Goal: Task Accomplishment & Management: Manage account settings

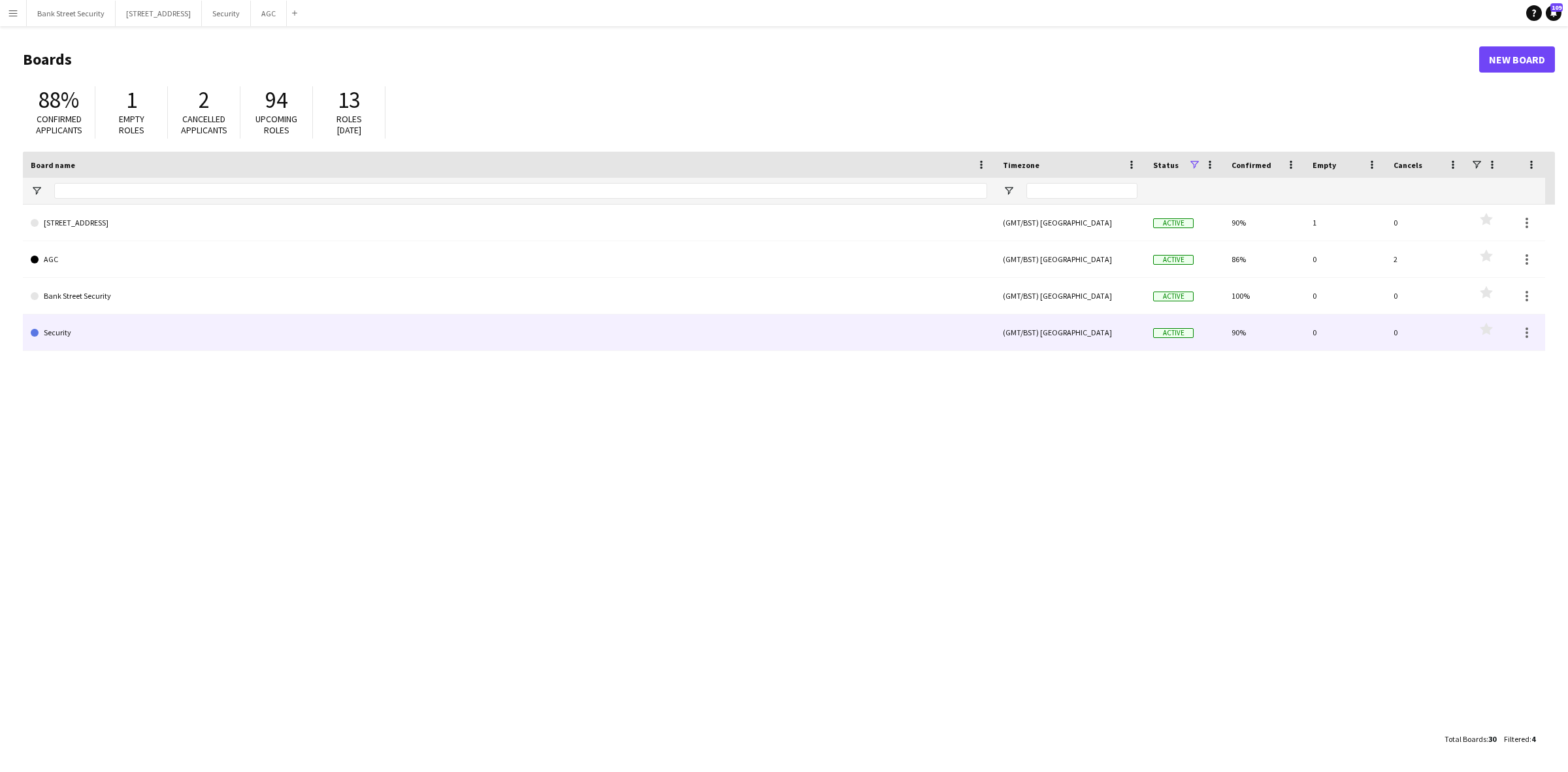
click at [67, 331] on link "Security" at bounding box center [509, 332] width 956 height 37
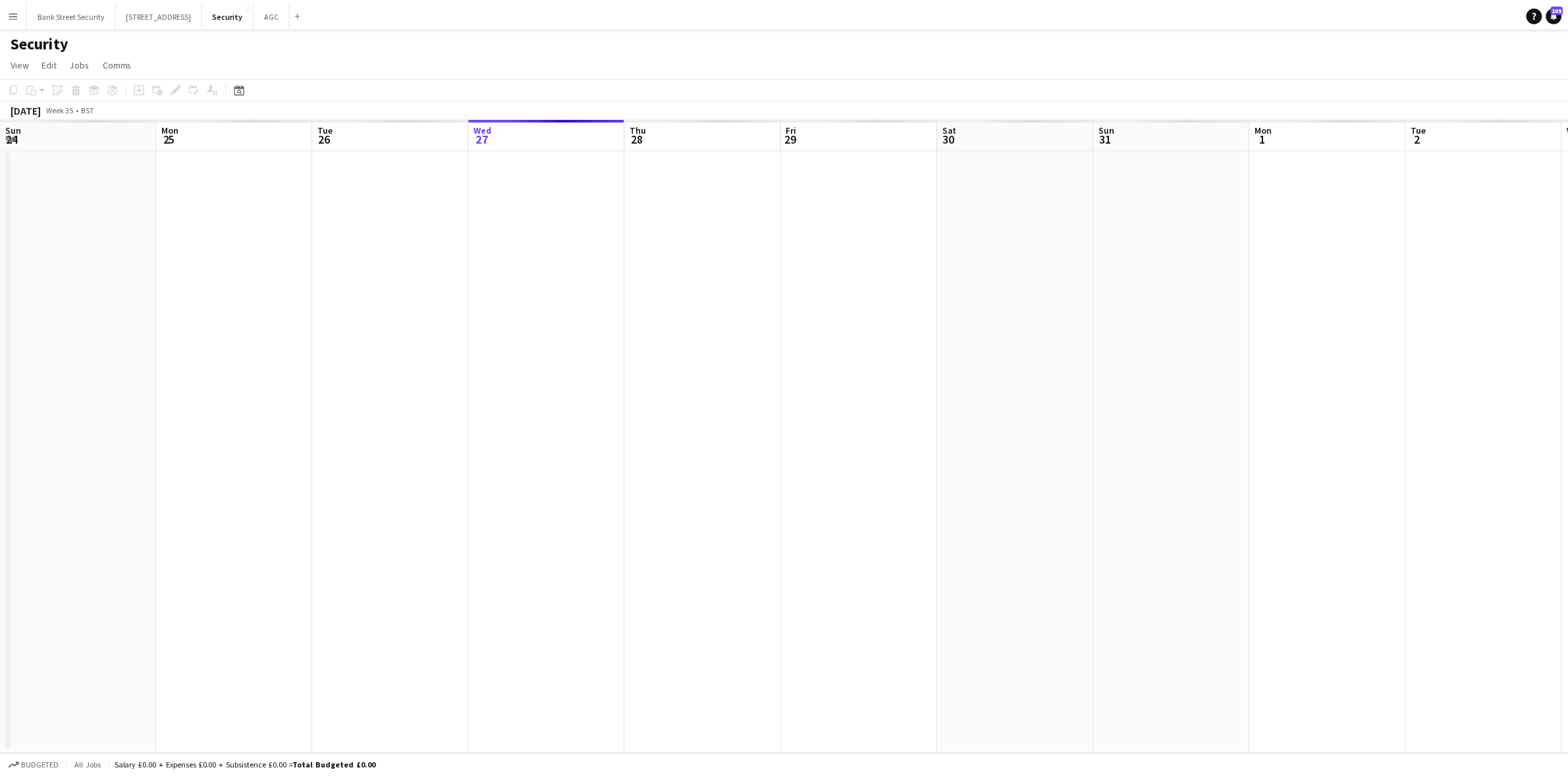
scroll to position [0, 314]
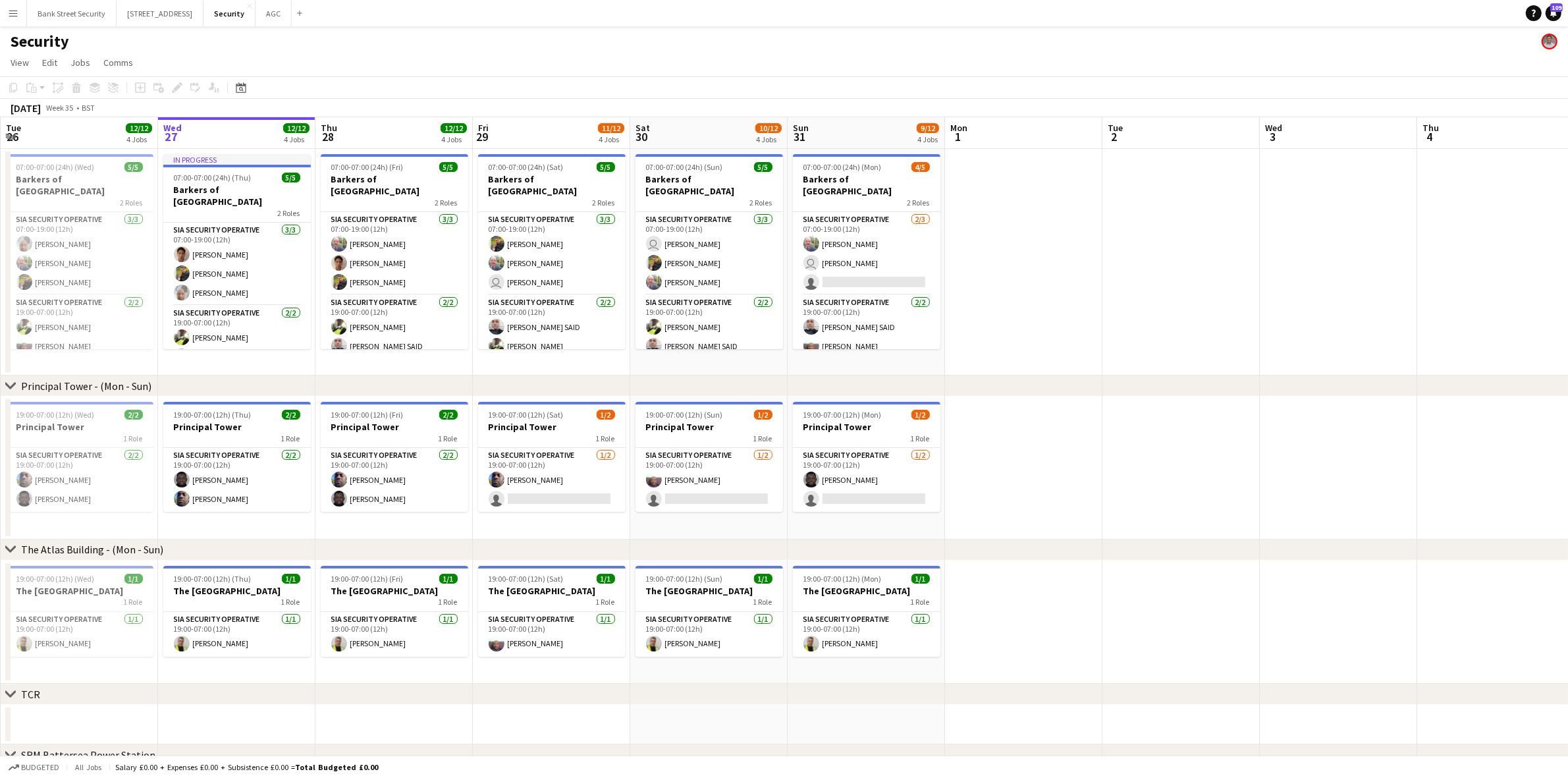
click at [859, 267] on app-card-role "SIA Security Operative [DATE] 07:00-19:00 (12h) [PERSON_NAME] user [PERSON_NAME…" at bounding box center [867, 253] width 148 height 83
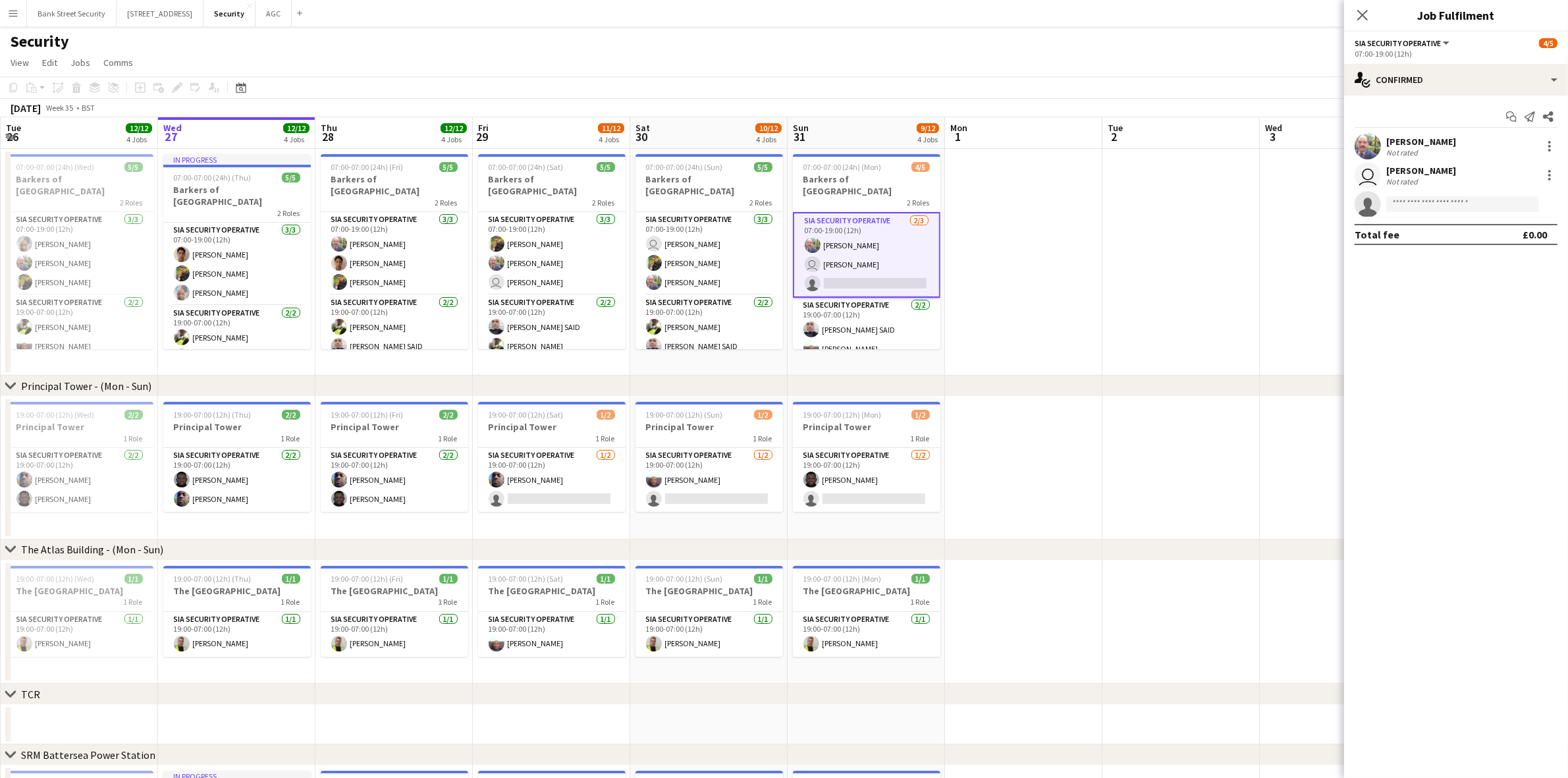
click at [232, 268] on app-card-role "SIA Security Operative [DATE] 07:00-19:00 (12h) [PERSON_NAME] [PERSON_NAME] [PE…" at bounding box center [237, 264] width 148 height 83
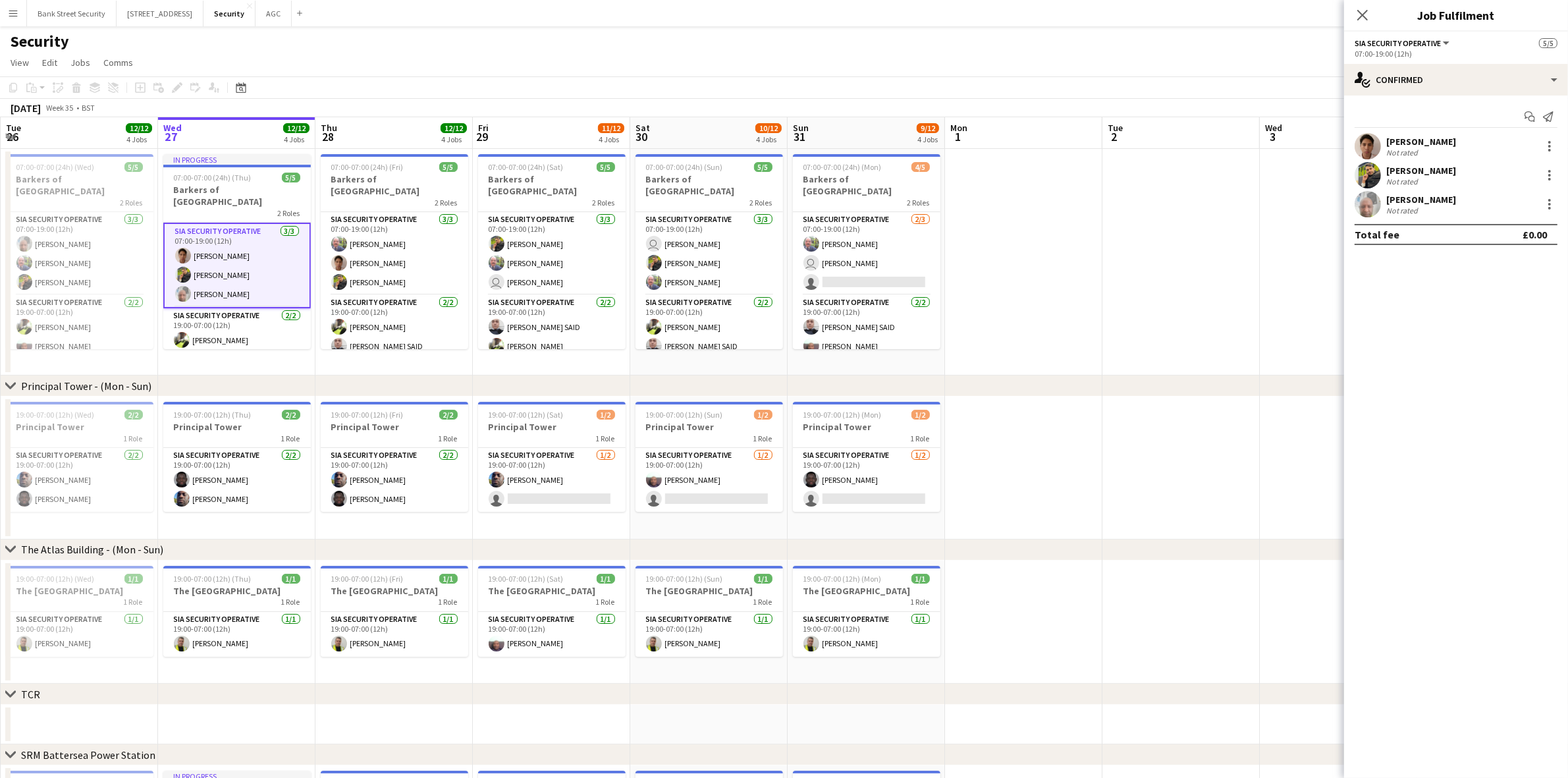
click at [1185, 209] on div at bounding box center [1549, 208] width 3 height 3
click at [1185, 360] on span "Remove" at bounding box center [1507, 355] width 82 height 12
click at [1185, 12] on icon "Close pop-in" at bounding box center [1362, 15] width 11 height 11
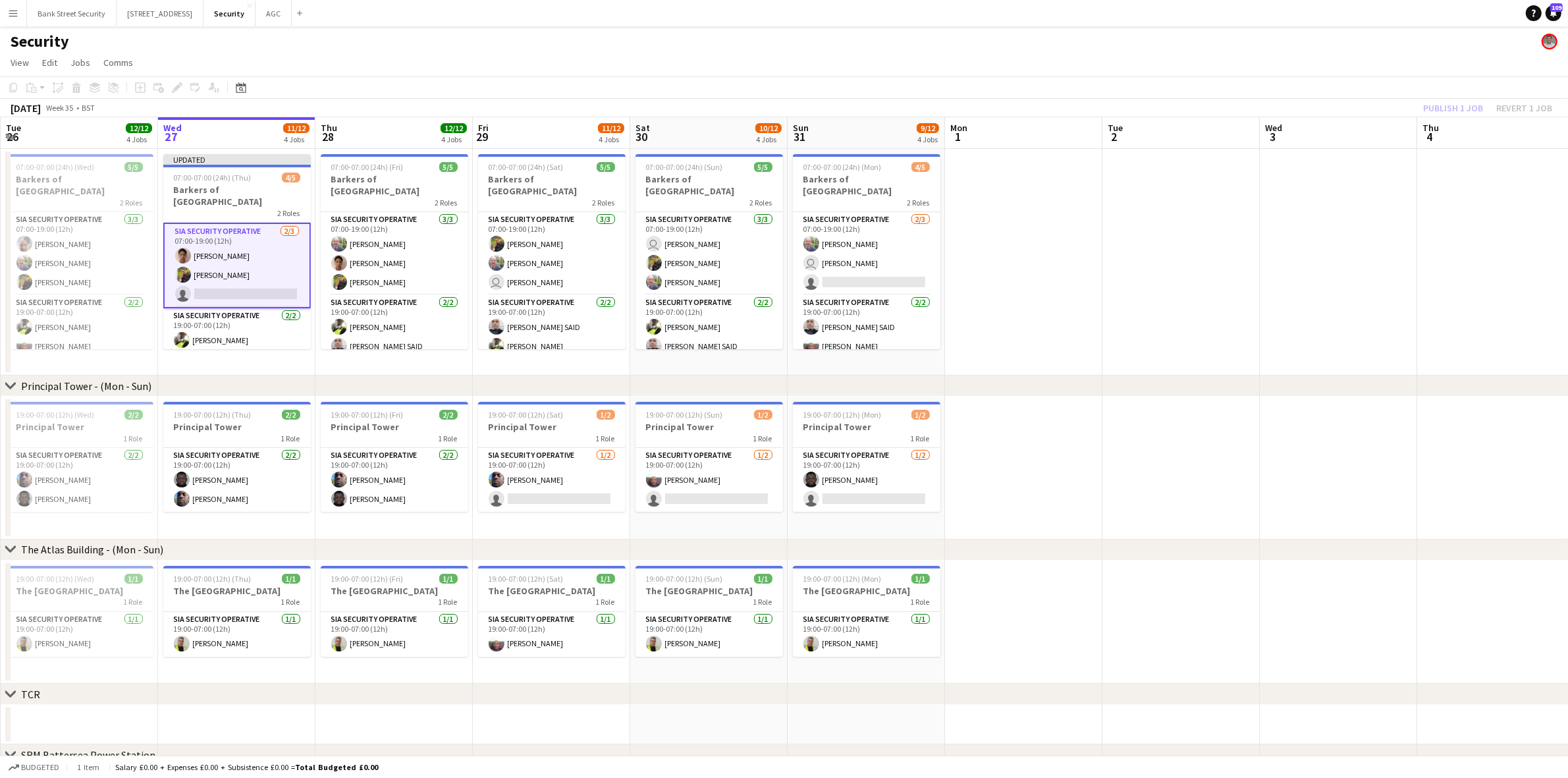
click at [1185, 110] on div "Publish 1 job Revert 1 job" at bounding box center [1487, 107] width 161 height 17
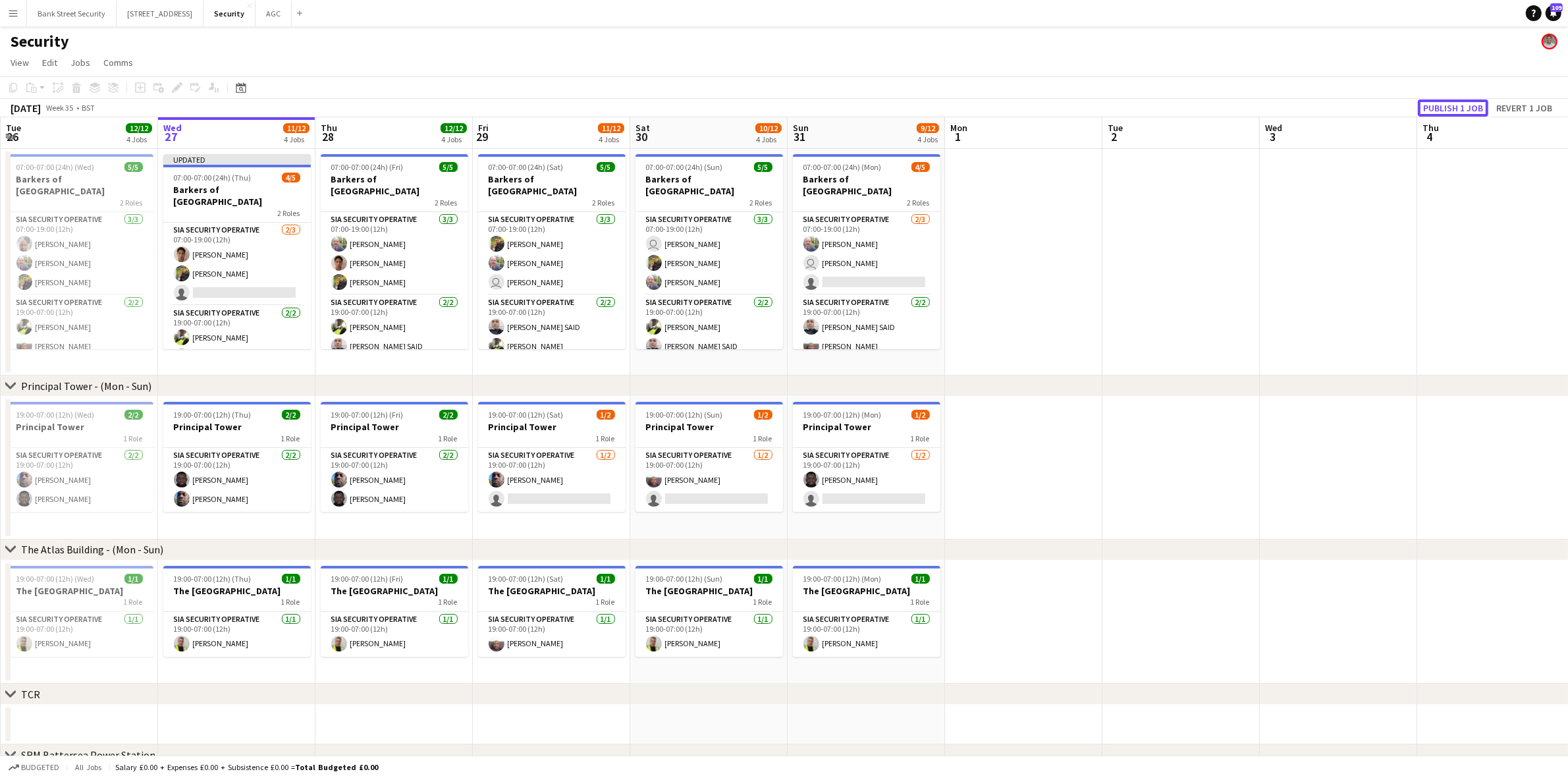
click at [1185, 110] on button "Publish 1 job" at bounding box center [1453, 107] width 70 height 17
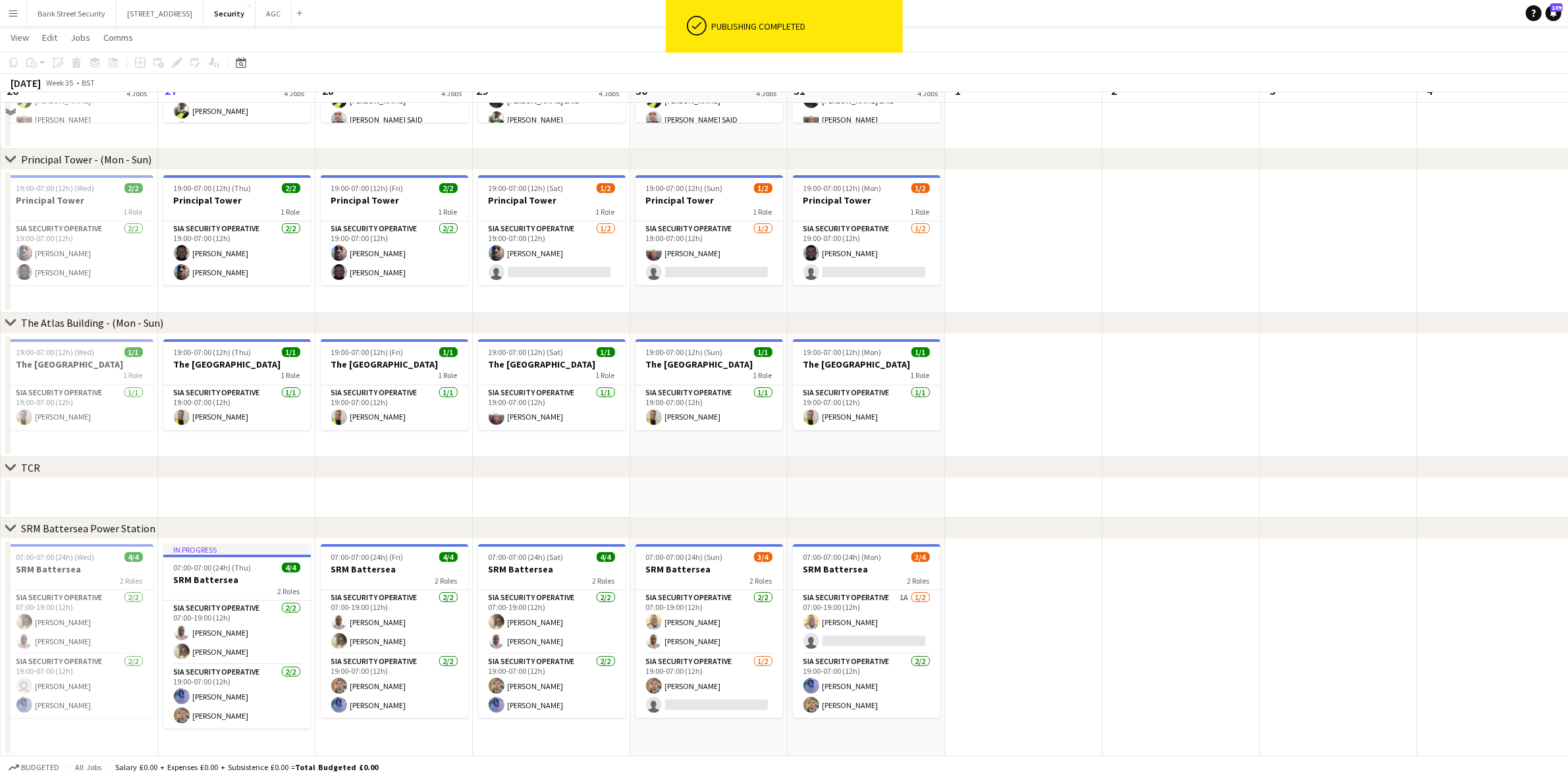
scroll to position [0, 0]
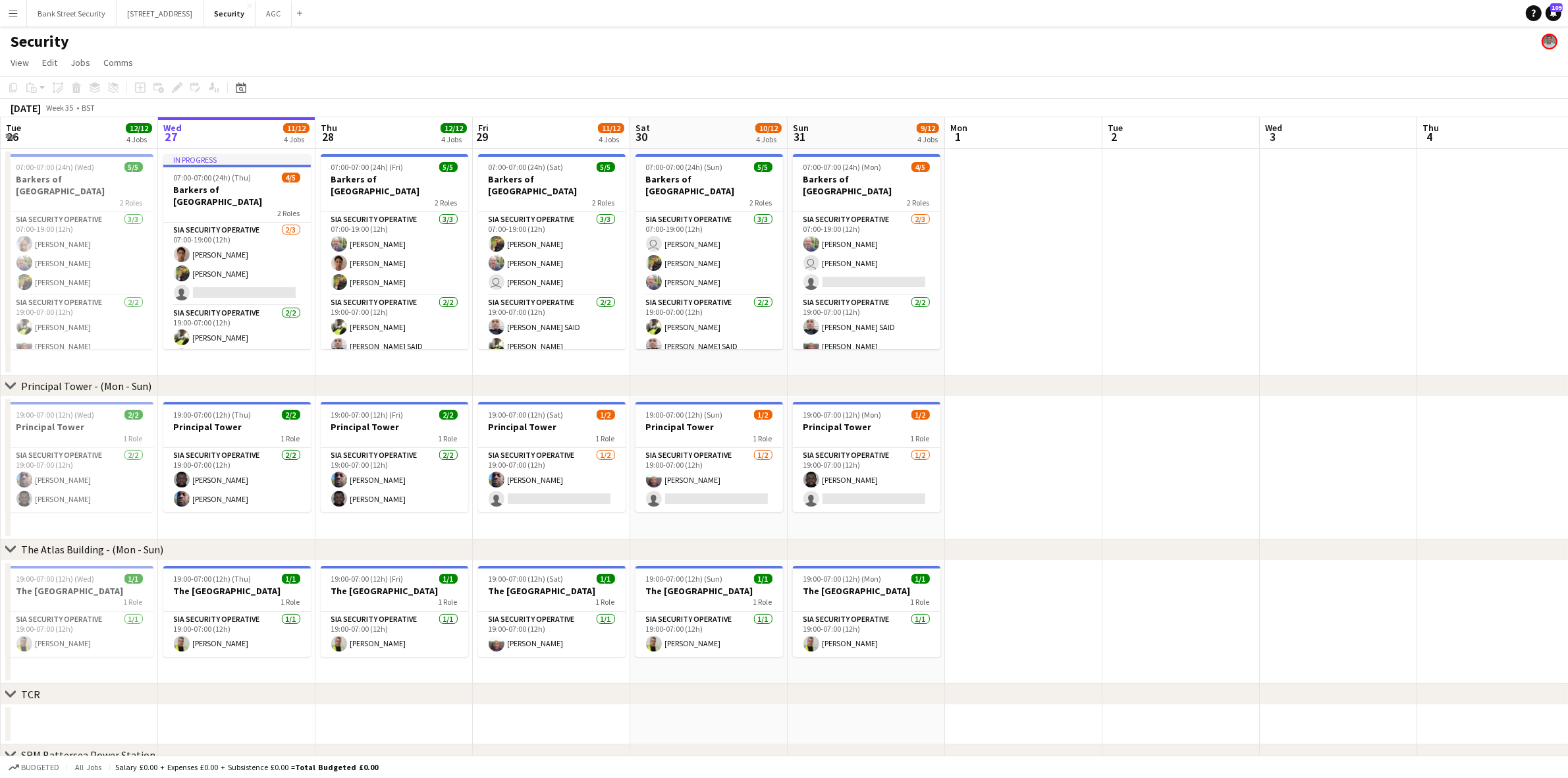
click at [875, 261] on app-card-role "SIA Security Operative [DATE] 07:00-19:00 (12h) [PERSON_NAME] user [PERSON_NAME…" at bounding box center [867, 253] width 148 height 83
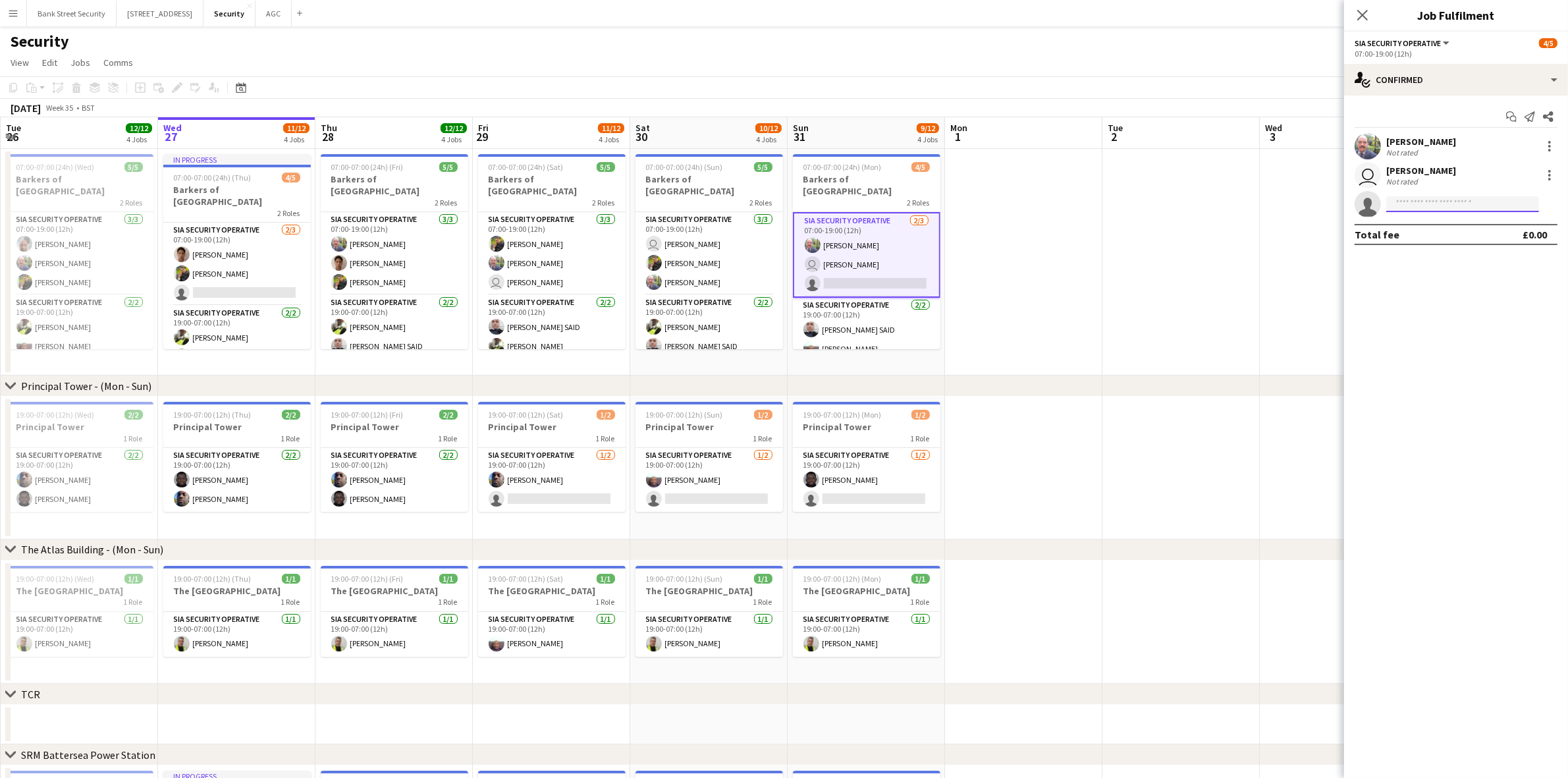
click at [1185, 199] on input at bounding box center [1462, 204] width 153 height 16
type input "***"
click at [1185, 265] on span "[EMAIL_ADDRESS][DOMAIN_NAME]" at bounding box center [1463, 266] width 132 height 11
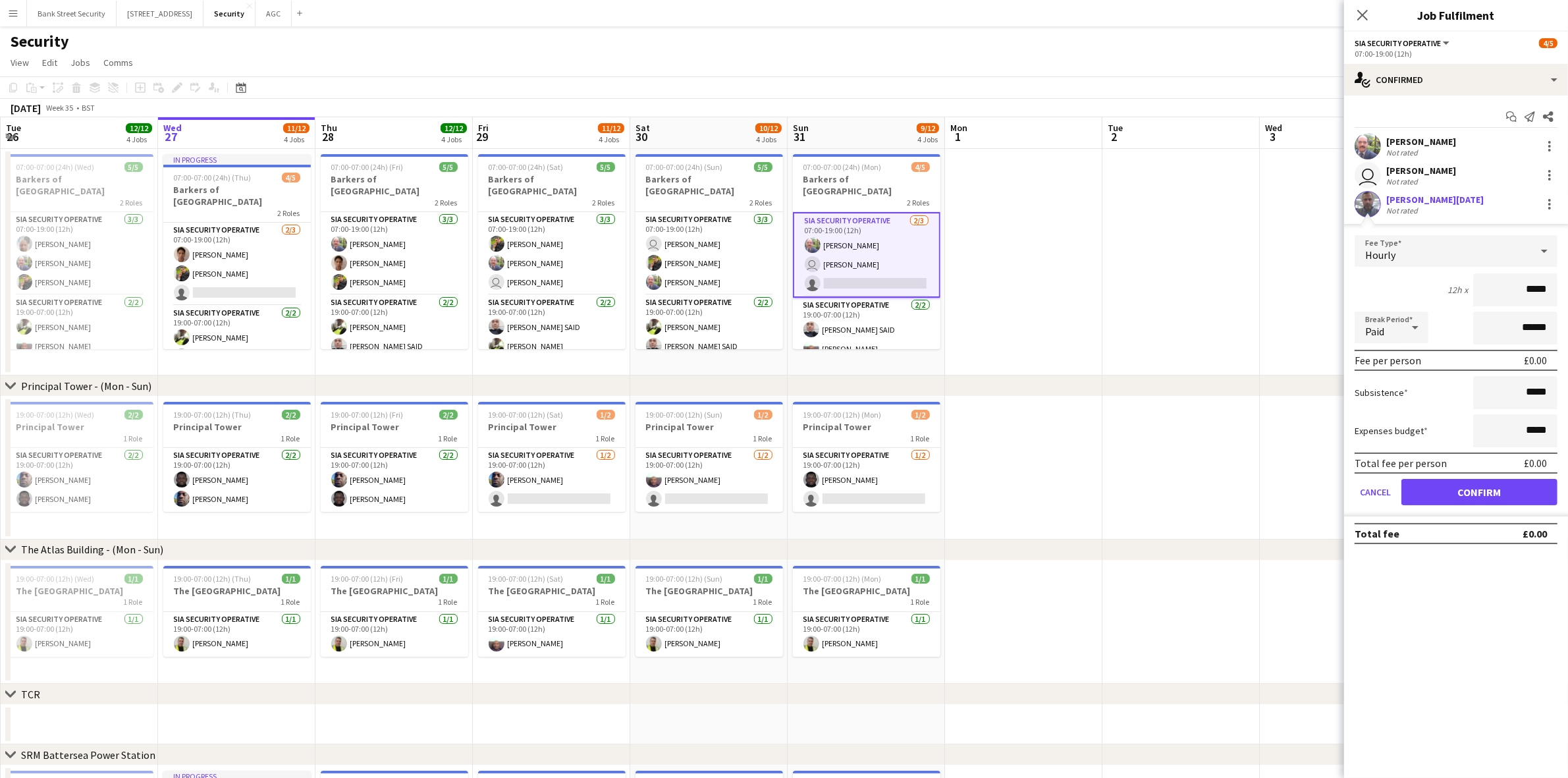
click at [1185, 206] on div "Not rated" at bounding box center [1403, 210] width 34 height 10
click at [1185, 491] on button "Cancel" at bounding box center [1375, 492] width 41 height 26
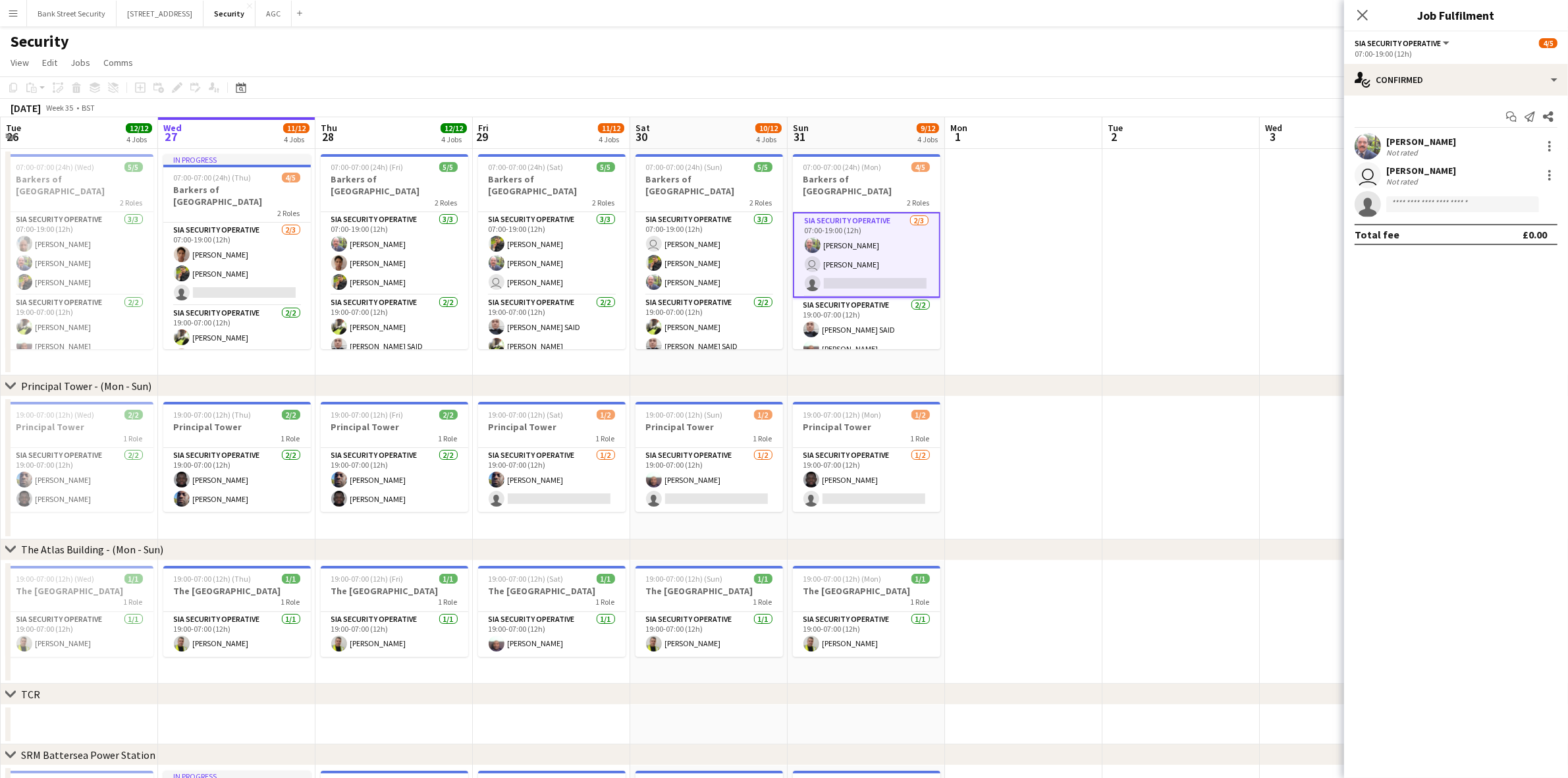
click at [1185, 18] on icon at bounding box center [1362, 15] width 11 height 11
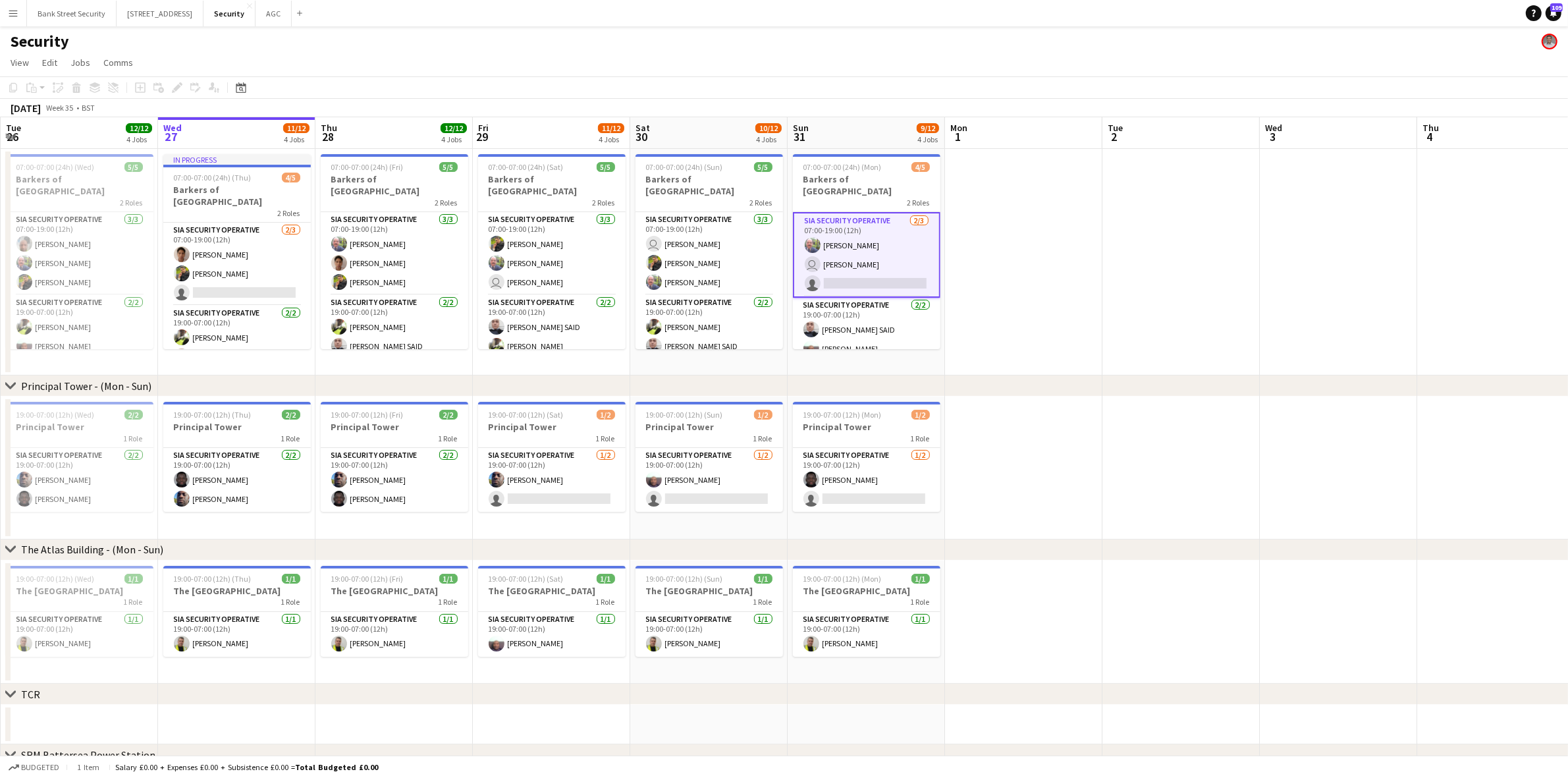
click at [1143, 261] on app-date-cell at bounding box center [1180, 262] width 157 height 227
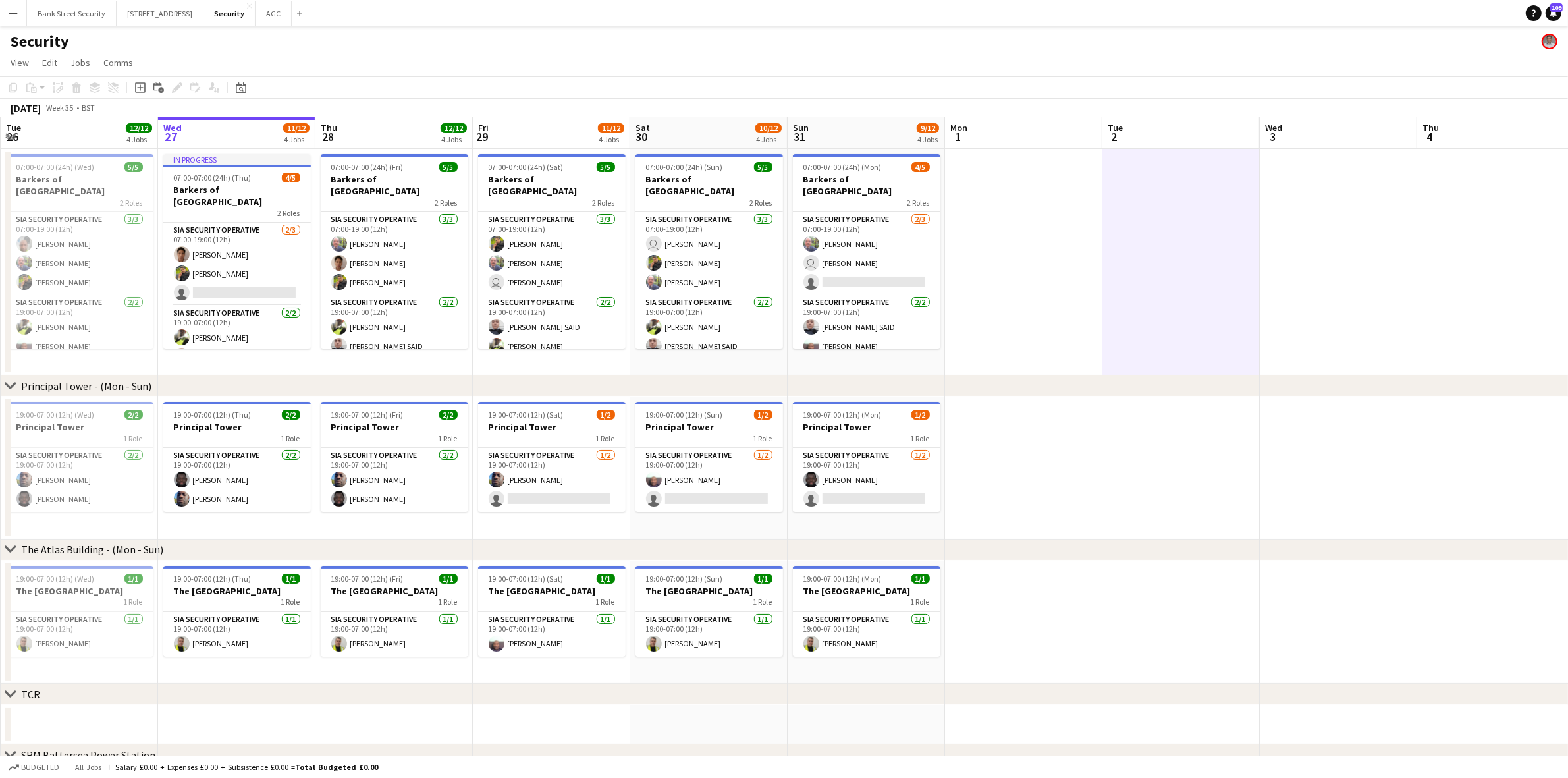
click at [860, 182] on h3 "Barkers of [GEOGRAPHIC_DATA]" at bounding box center [867, 185] width 148 height 24
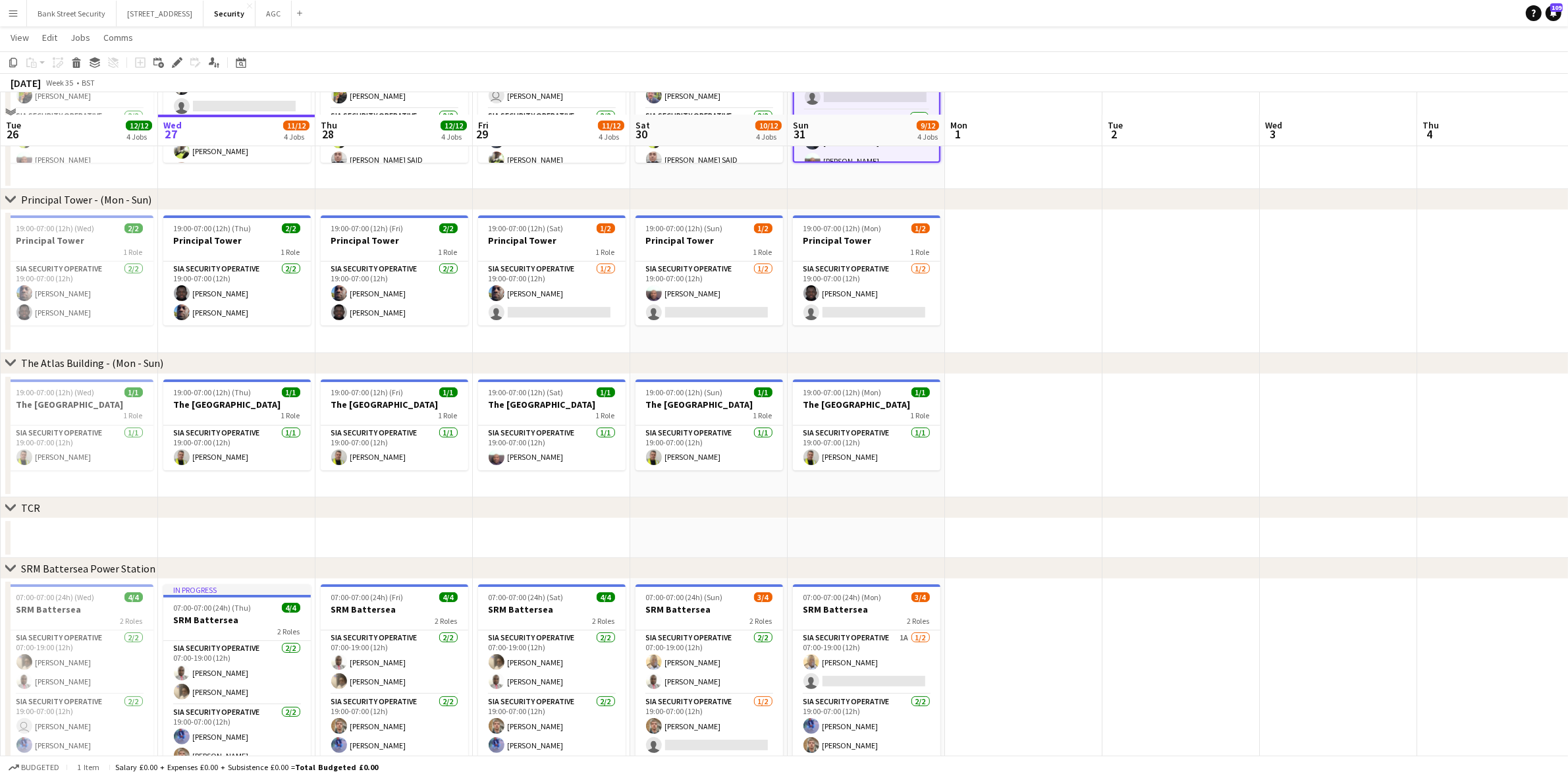
scroll to position [225, 0]
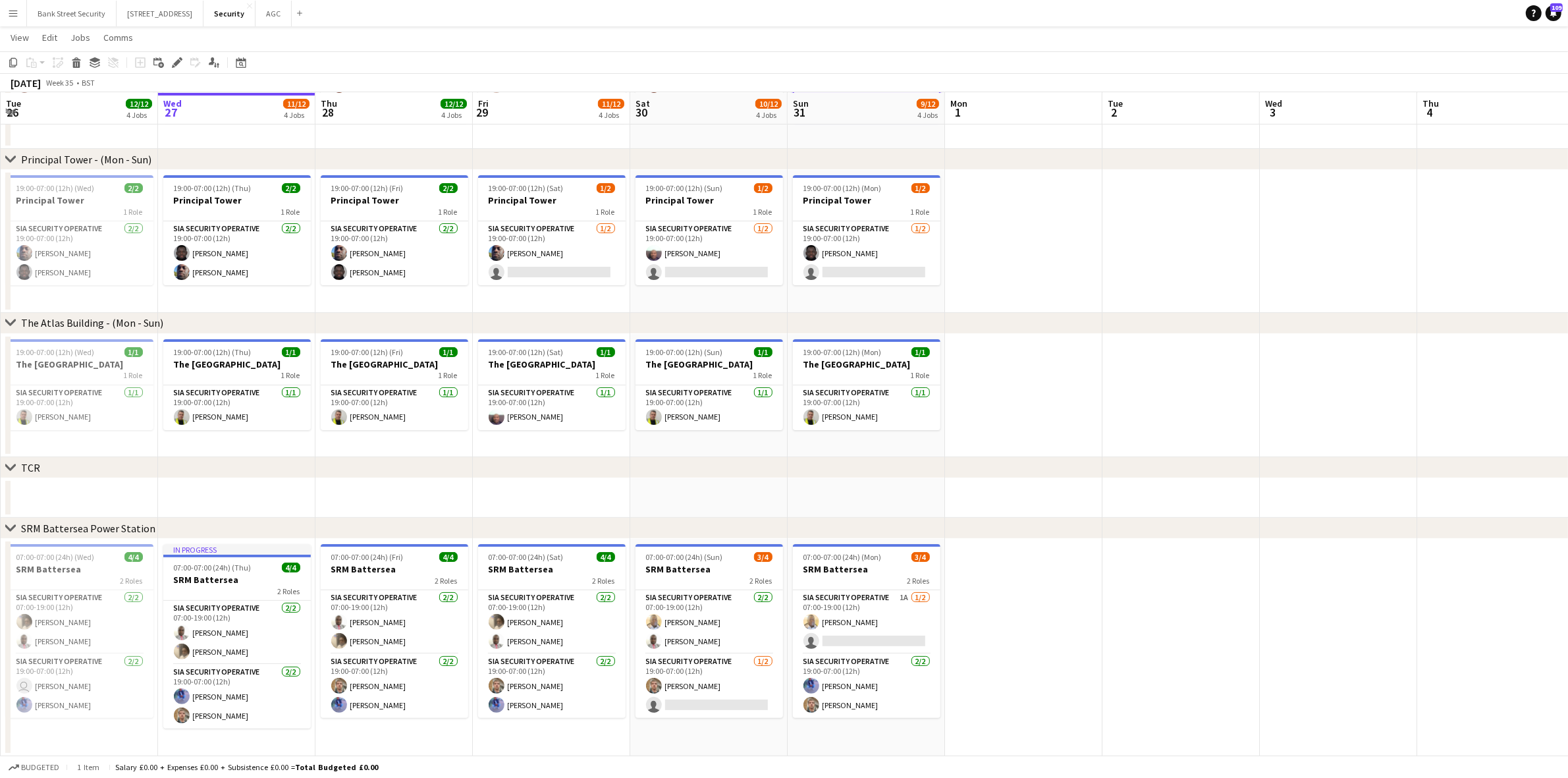
click at [703, 629] on app-card-role "SIA Security Operative [DATE] 19:00-07:00 (12h) [PERSON_NAME] single-neutral-ac…" at bounding box center [710, 686] width 148 height 64
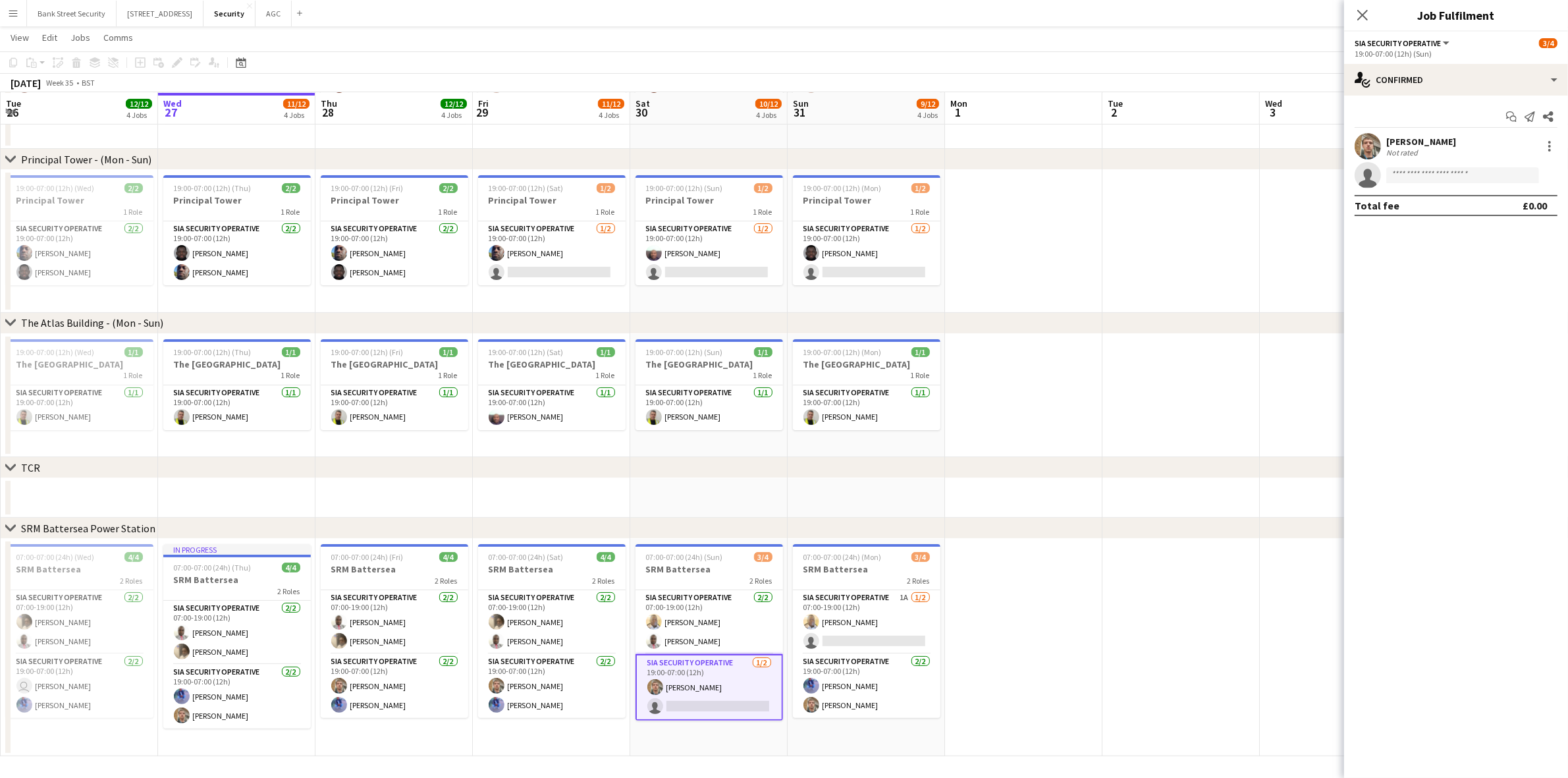
click at [1185, 15] on icon "Close pop-in" at bounding box center [1362, 15] width 11 height 11
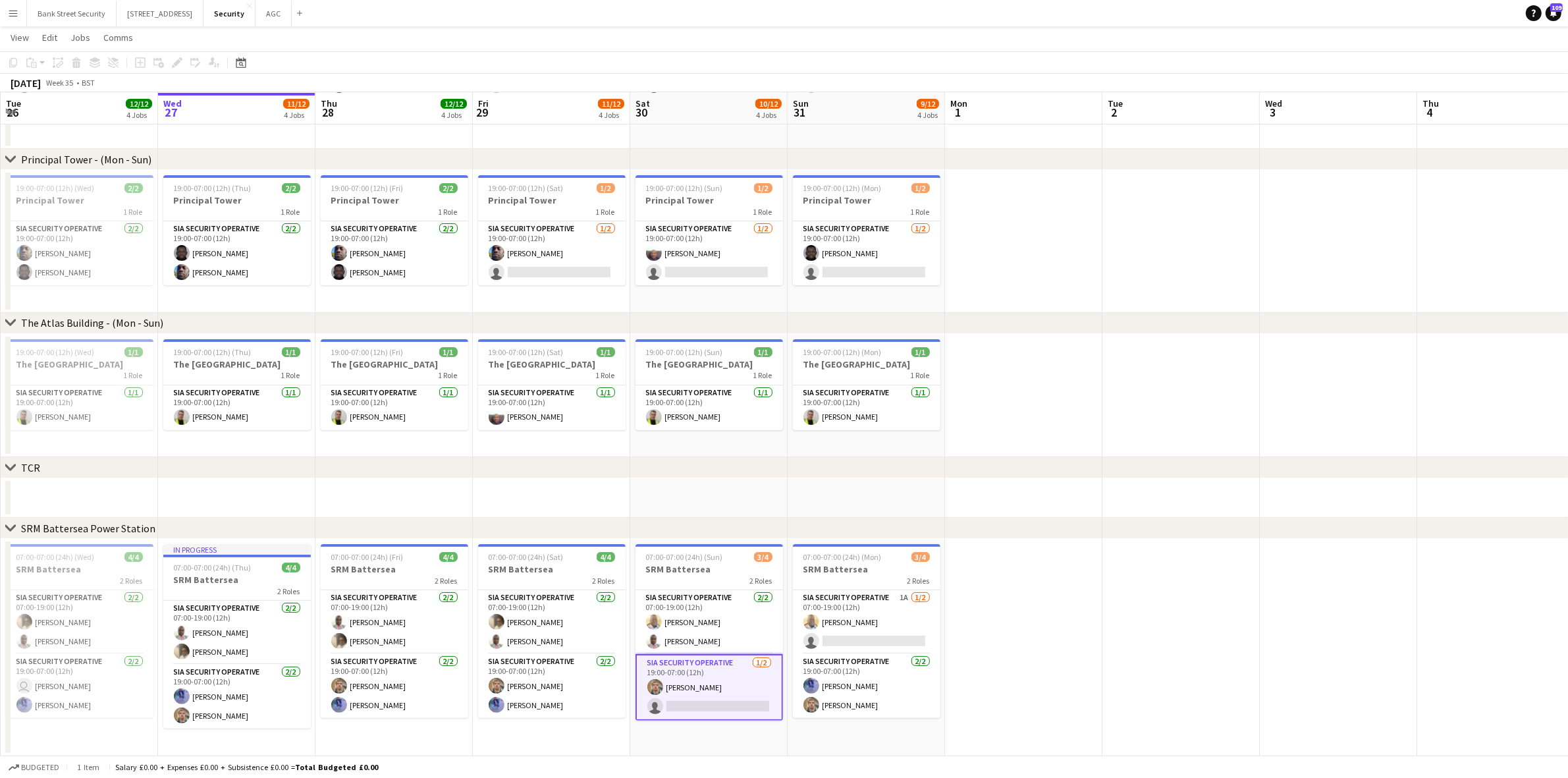
click at [894, 627] on app-card-role "SIA Security Operative 1A [DATE] 07:00-19:00 (12h) [PERSON_NAME] single-neutral…" at bounding box center [867, 622] width 148 height 64
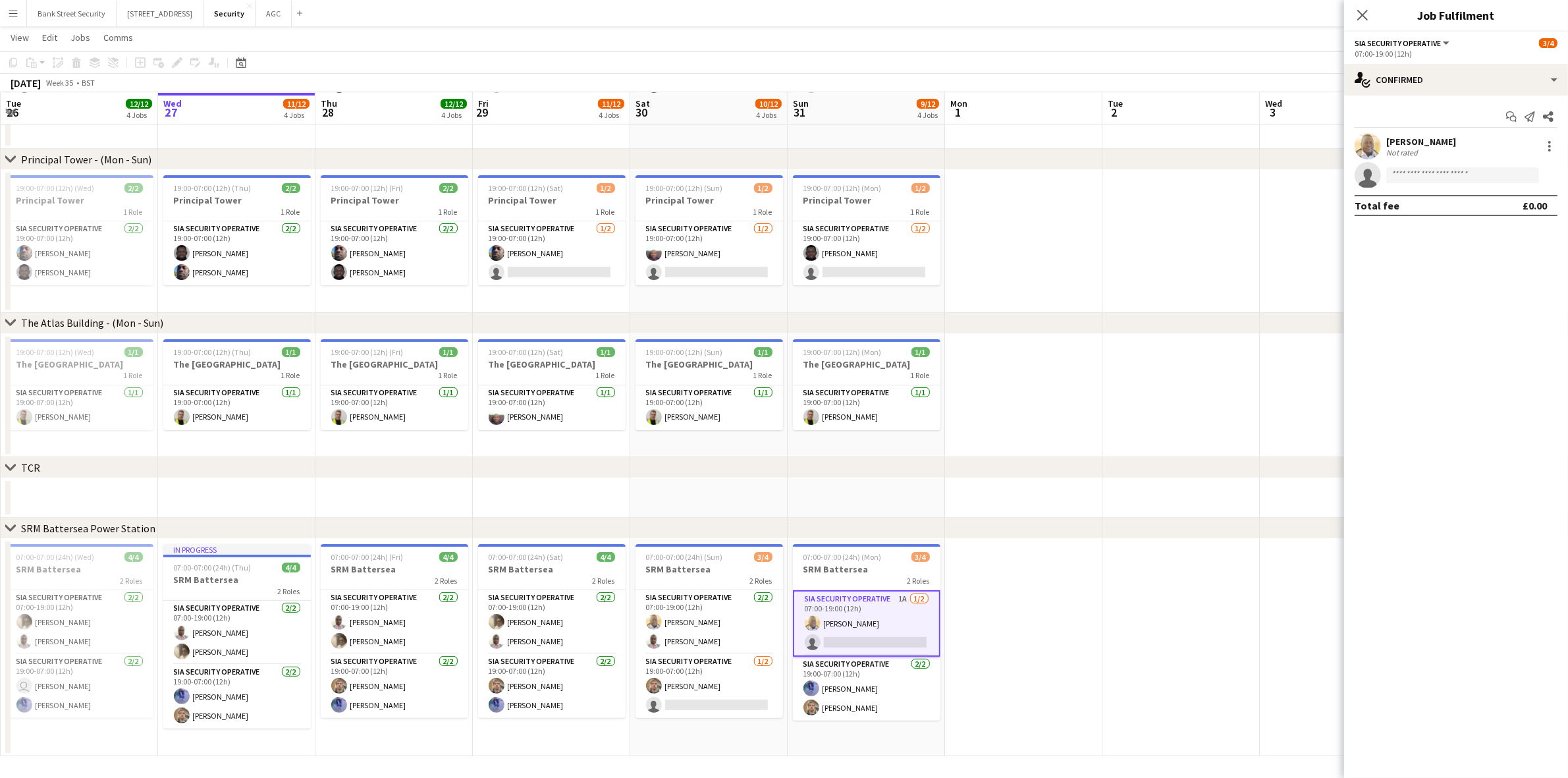
click at [1185, 18] on icon at bounding box center [1362, 15] width 11 height 11
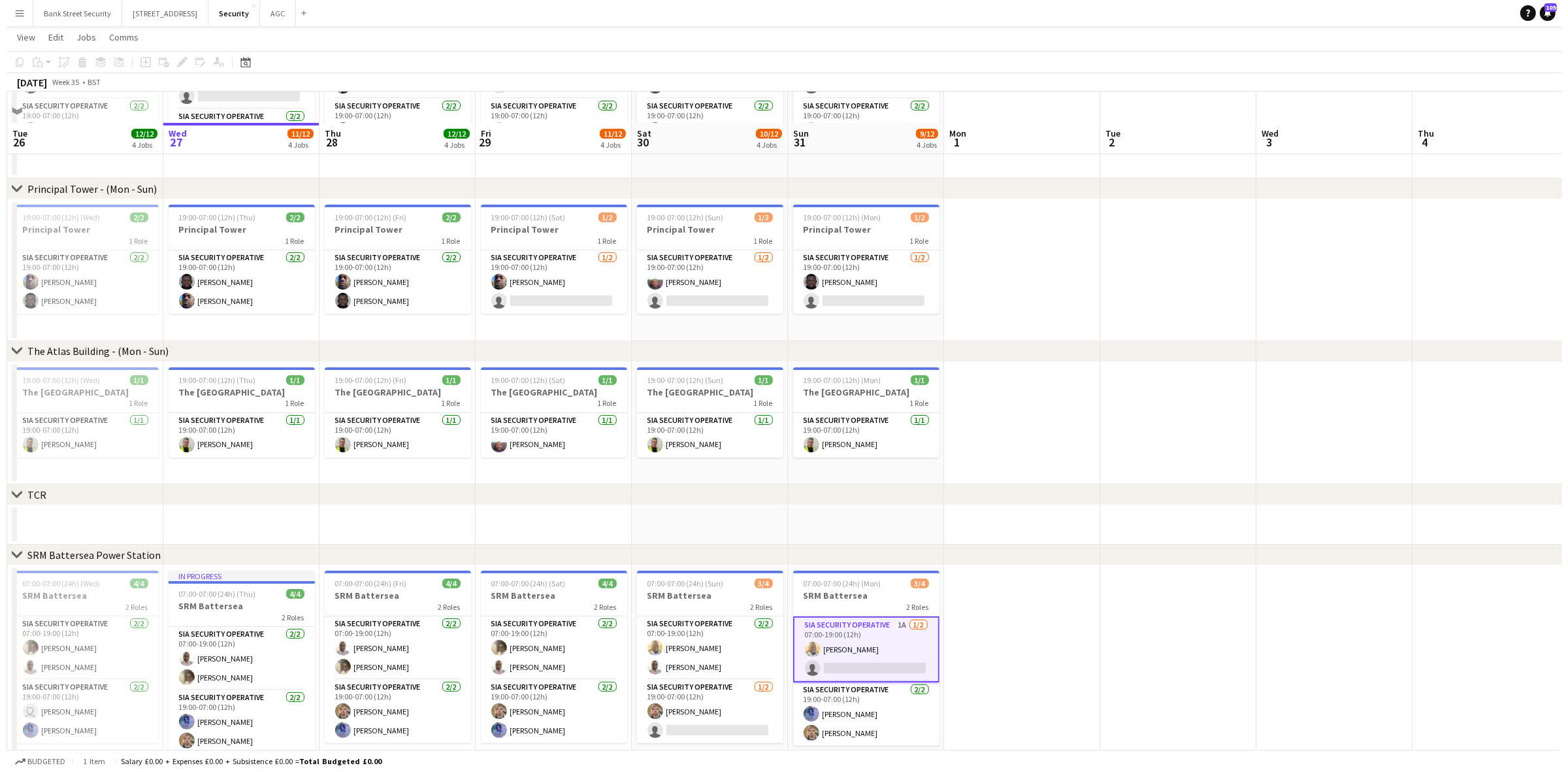
scroll to position [0, 0]
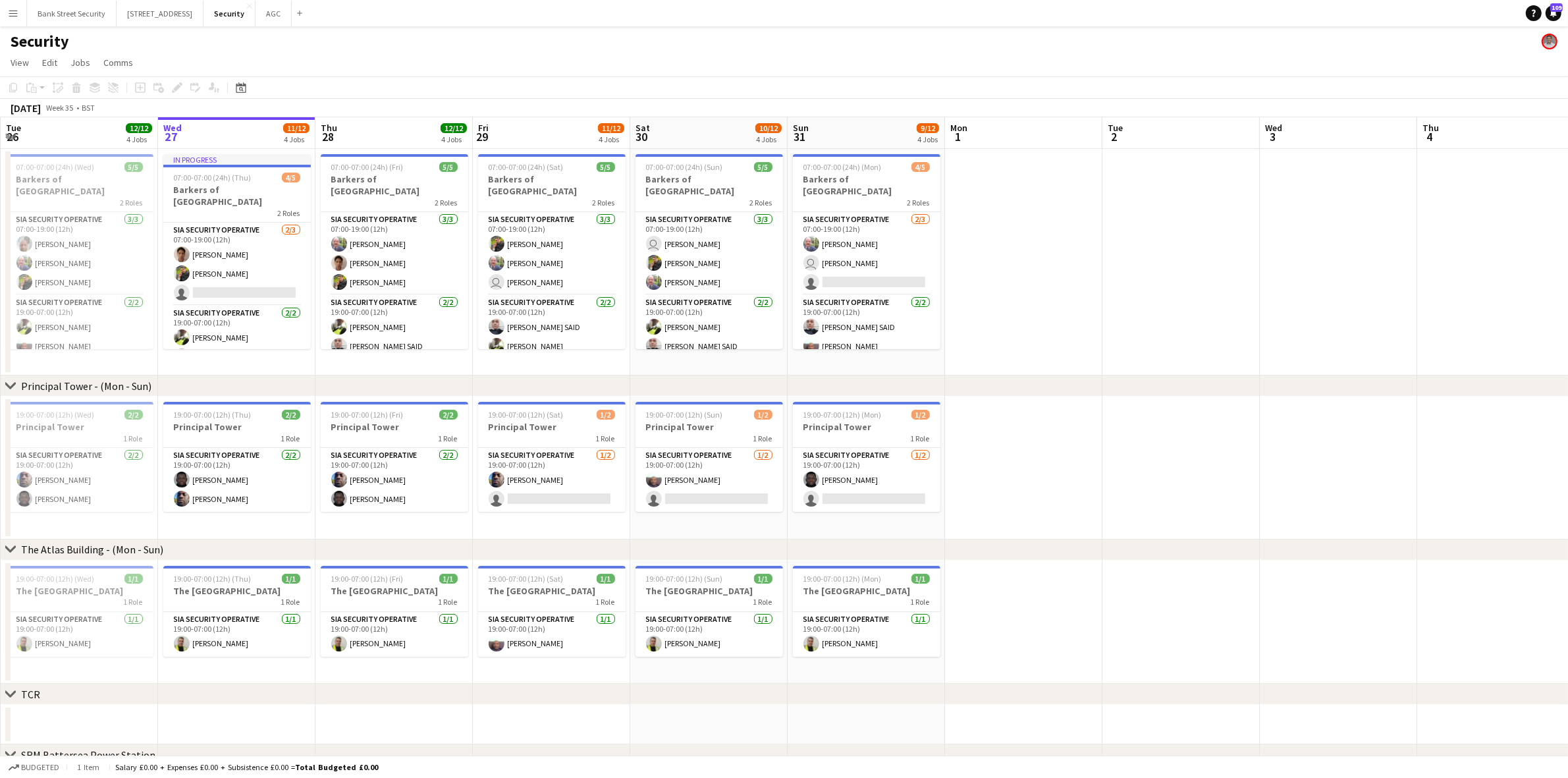
click at [857, 485] on app-card-role "SIA Security Operative [DATE] 19:00-07:00 (12h) [PERSON_NAME] single-neutral-ac…" at bounding box center [867, 480] width 148 height 64
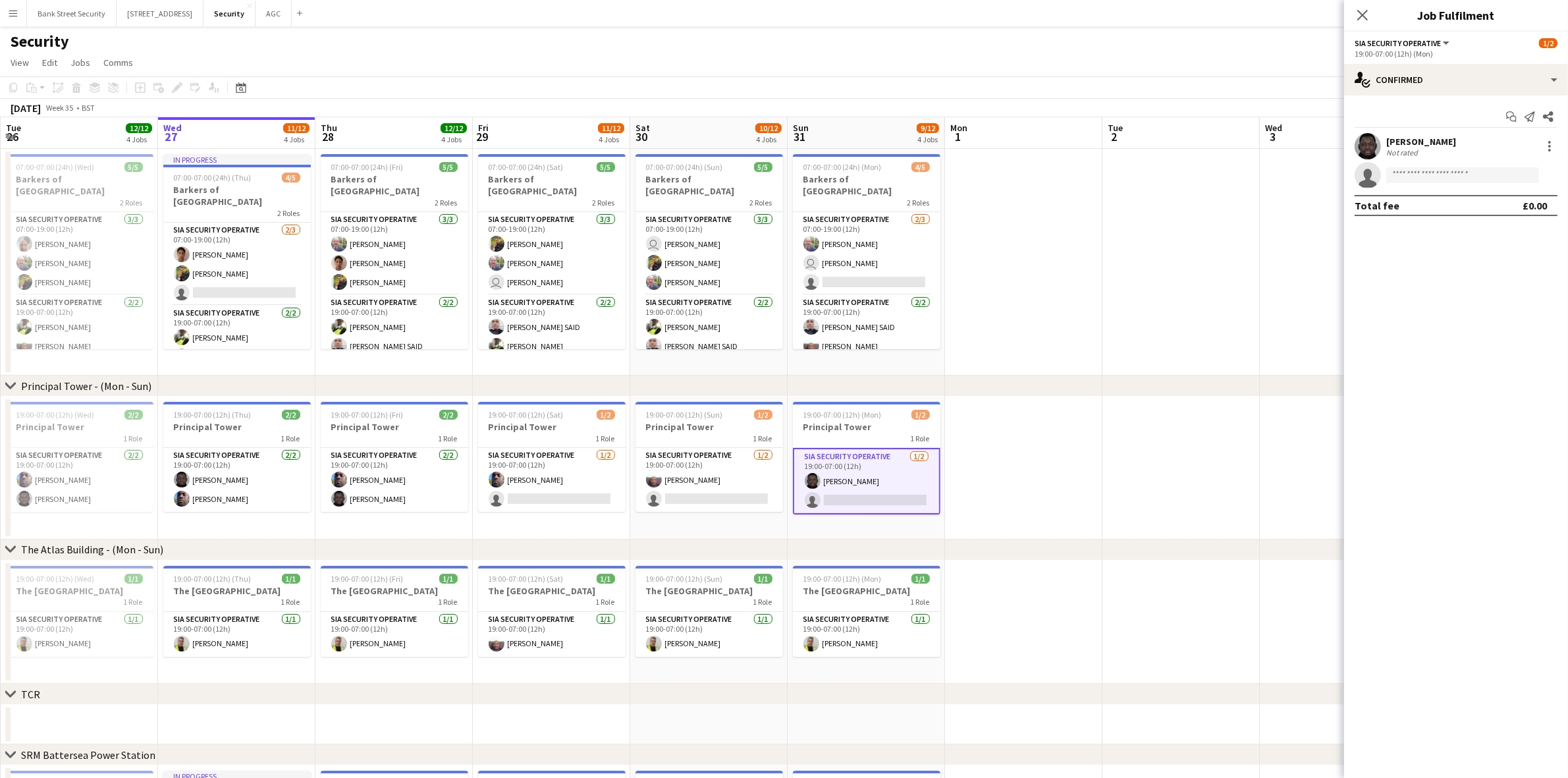
click at [740, 482] on app-card-role "SIA Security Operative [DATE] 19:00-07:00 (12h) [PERSON_NAME] single-neutral-ac…" at bounding box center [710, 480] width 148 height 64
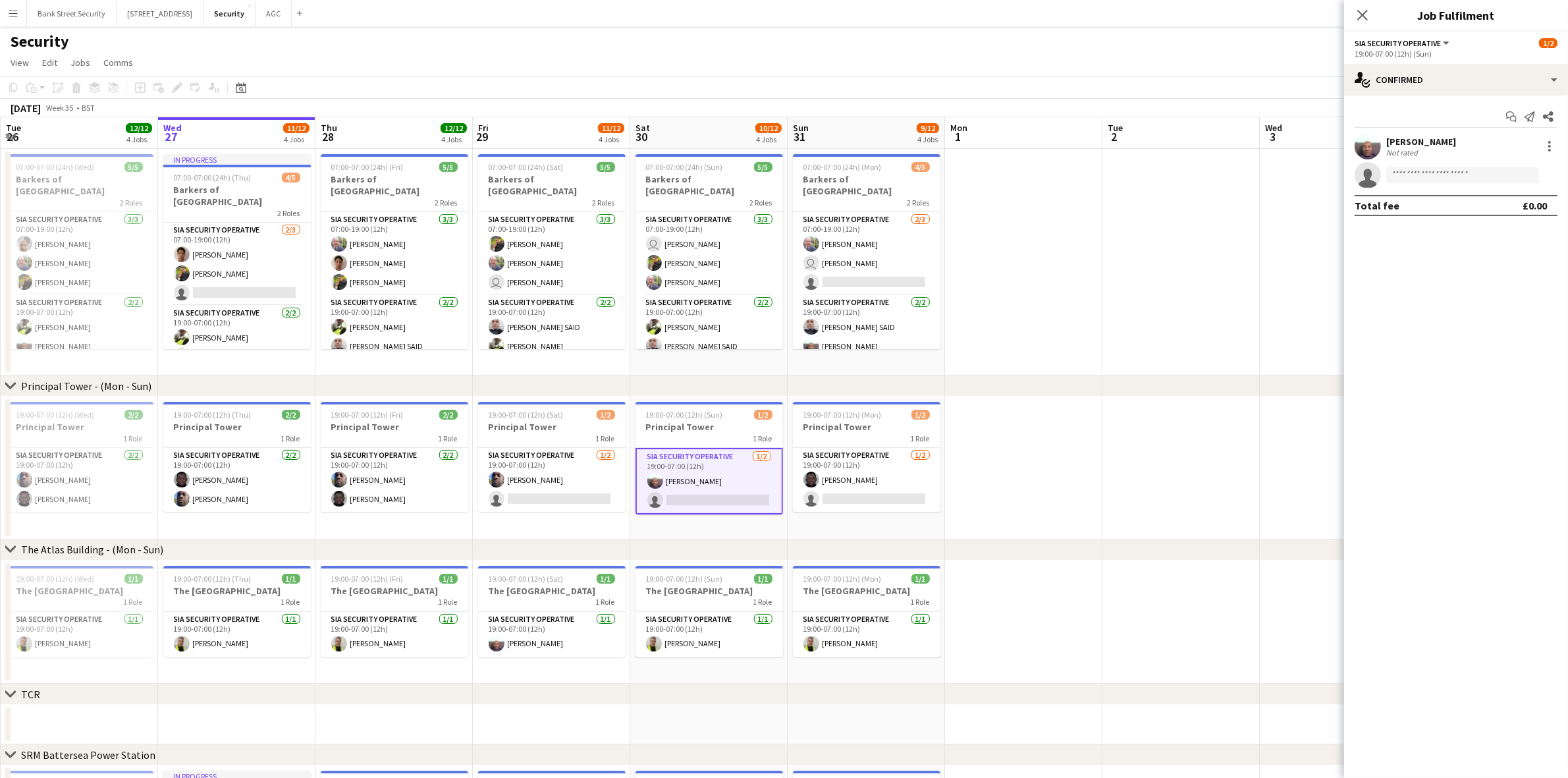
click at [1033, 285] on app-date-cell at bounding box center [1023, 262] width 157 height 227
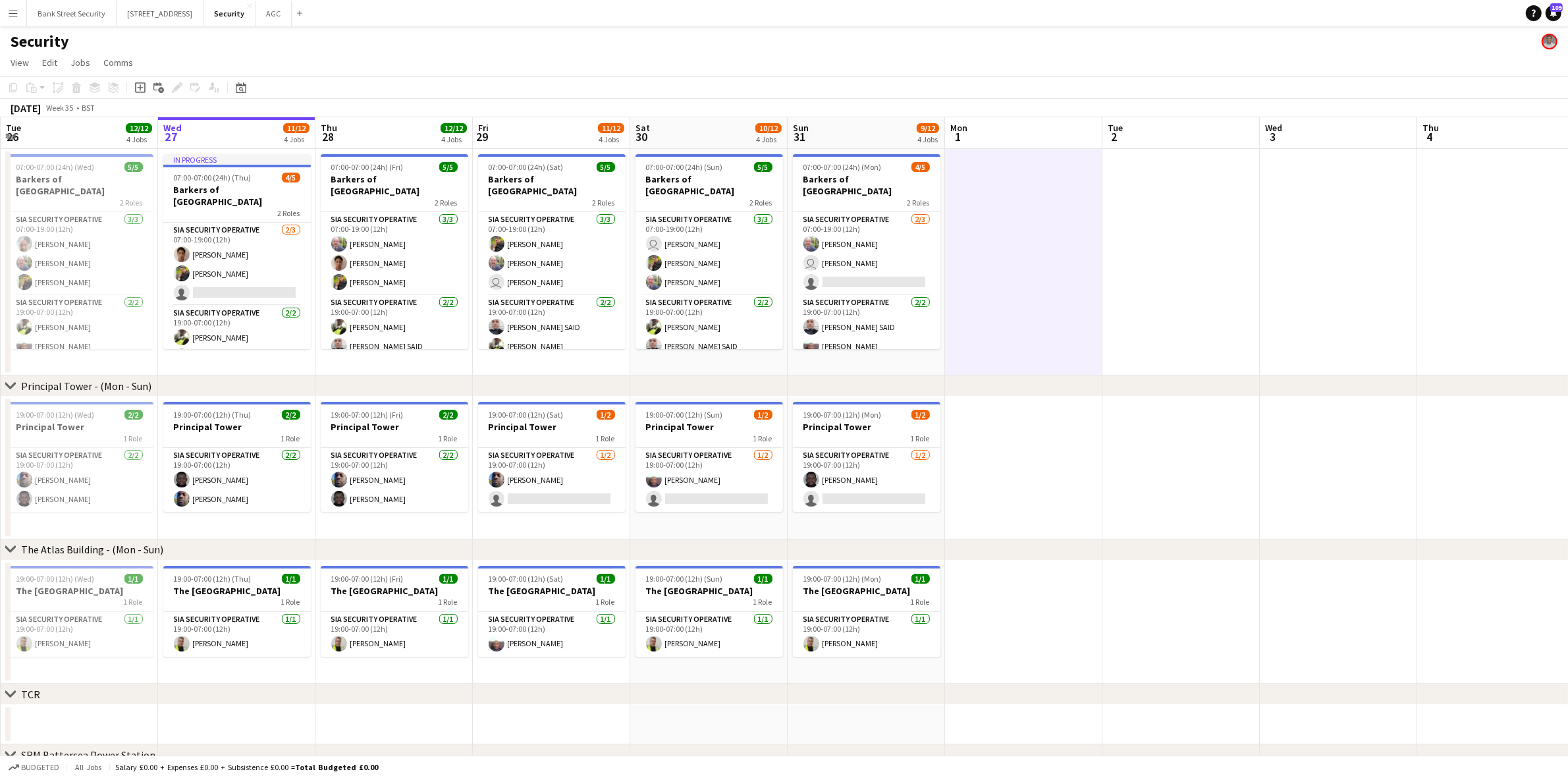
click at [863, 197] on div "2 Roles" at bounding box center [867, 202] width 148 height 11
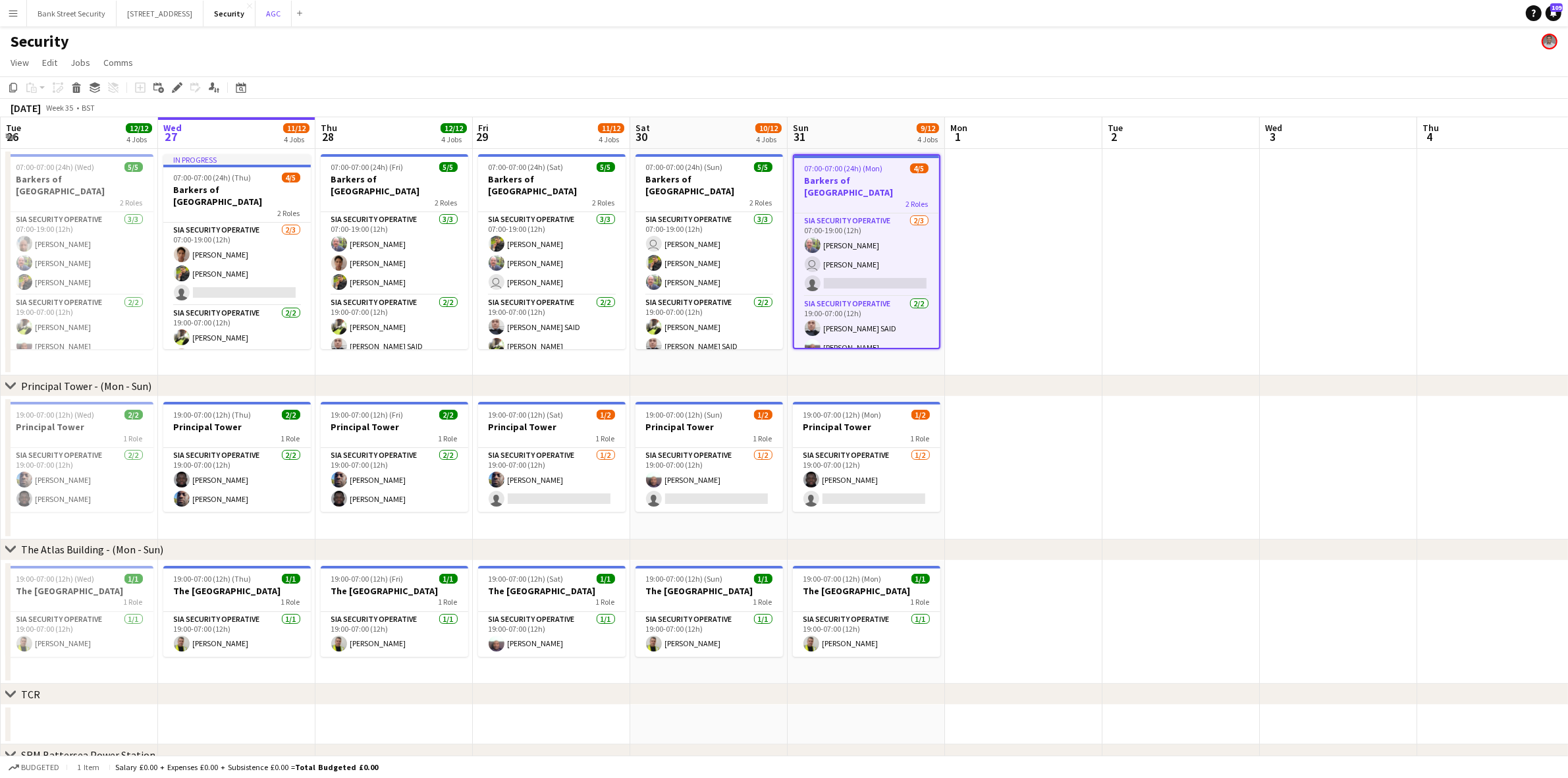
click at [285, 14] on button "AGC Close" at bounding box center [274, 14] width 36 height 26
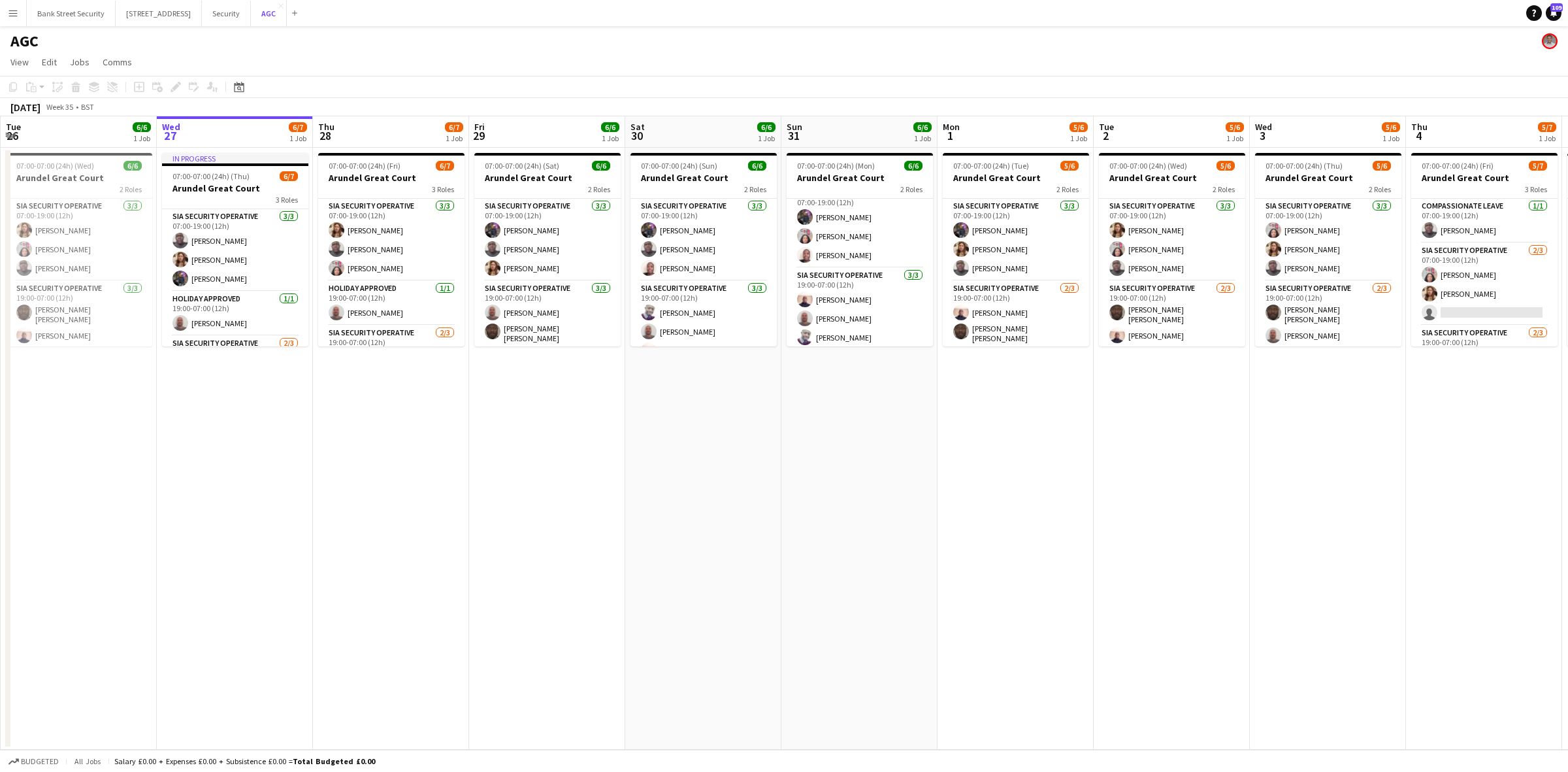
scroll to position [17, 0]
click at [845, 324] on app-card-role "SIA Security Operative [DATE] 19:00-07:00 (12h) [PERSON_NAME] [PERSON_NAME] [PE…" at bounding box center [860, 305] width 147 height 82
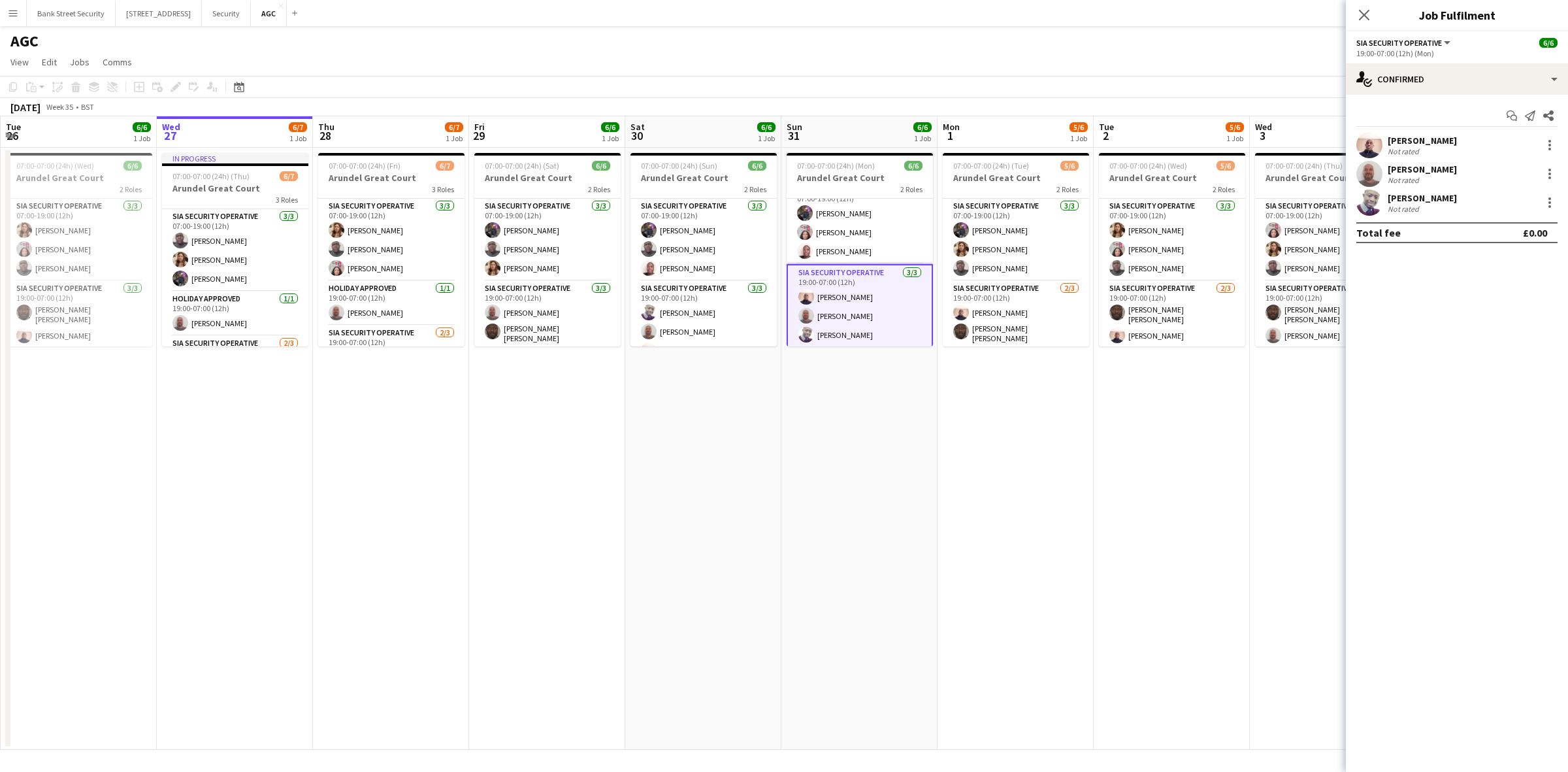
click at [1175, 203] on div at bounding box center [1549, 202] width 16 height 16
click at [1175, 354] on span "Remove" at bounding box center [1486, 351] width 40 height 11
click at [1175, 14] on icon at bounding box center [1364, 15] width 11 height 11
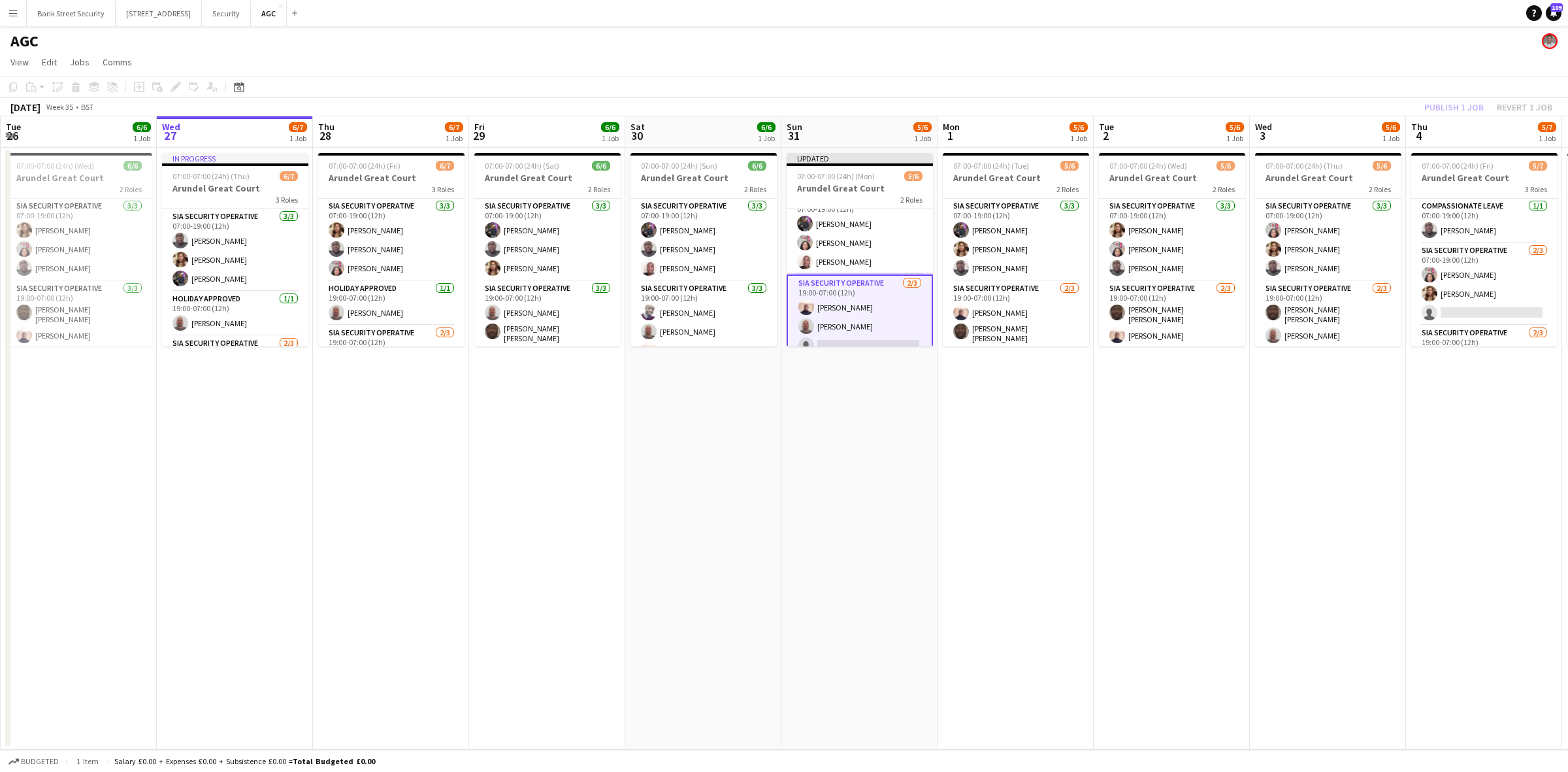
click at [1175, 102] on div "Publish 1 job Revert 1 job" at bounding box center [1488, 106] width 160 height 17
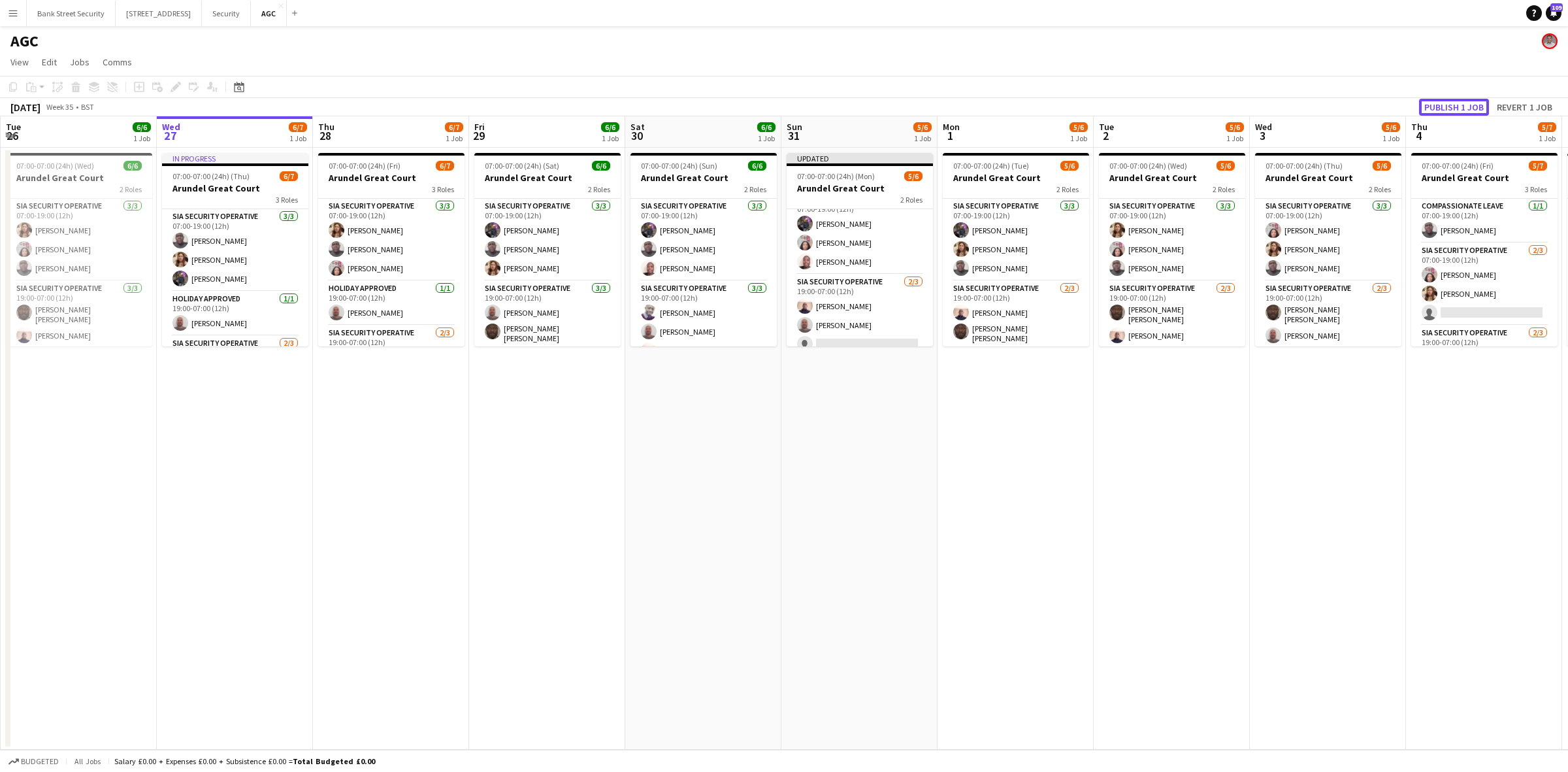
click at [1175, 102] on button "Publish 1 job" at bounding box center [1453, 106] width 69 height 17
